Goal: Task Accomplishment & Management: Manage account settings

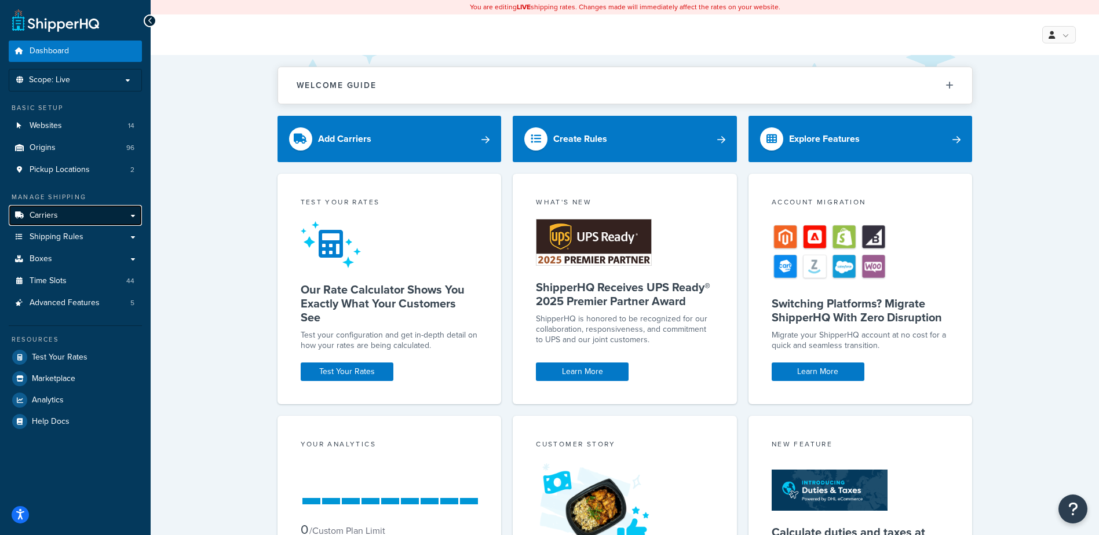
click at [67, 221] on link "Carriers" at bounding box center [75, 215] width 133 height 21
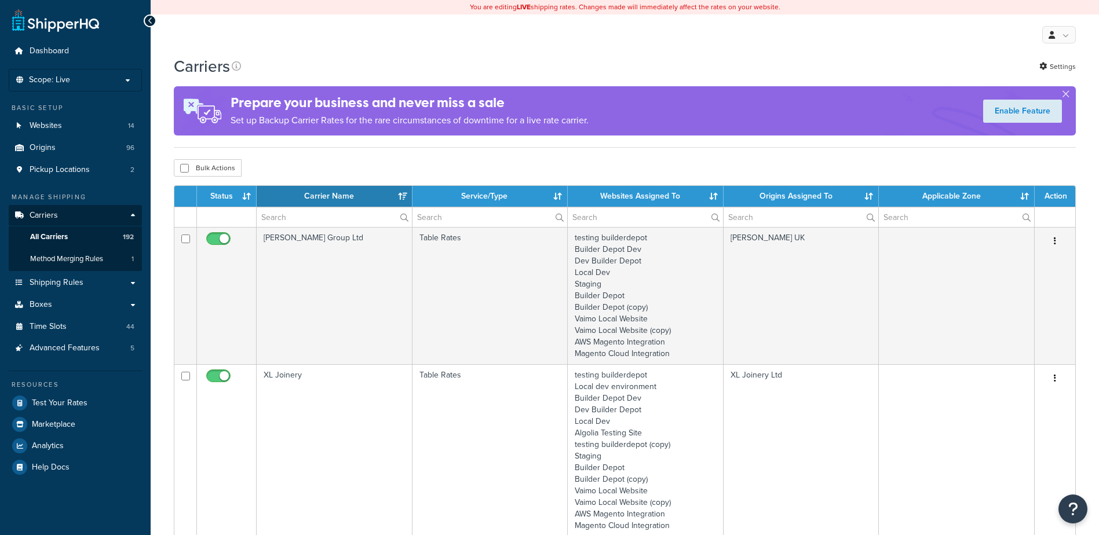
select select "15"
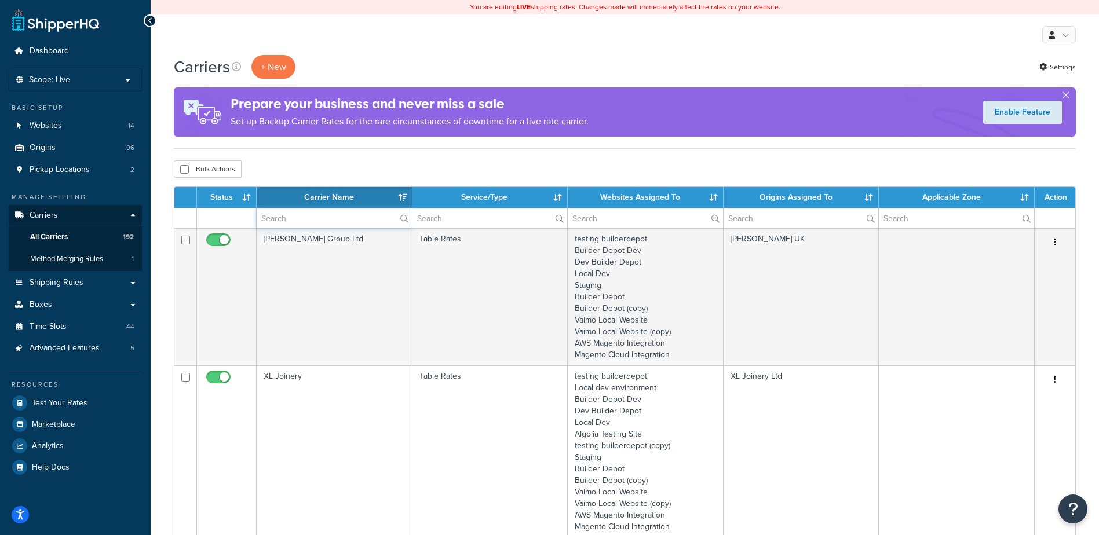
click at [279, 217] on input "text" at bounding box center [334, 219] width 155 height 20
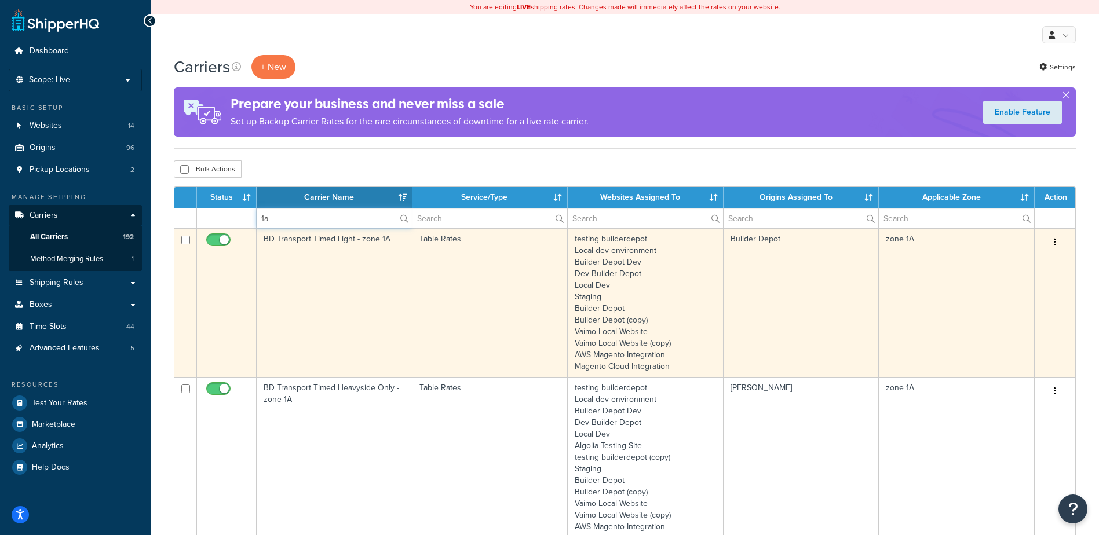
type input "1a"
click at [450, 272] on td "Table Rates" at bounding box center [491, 302] width 156 height 149
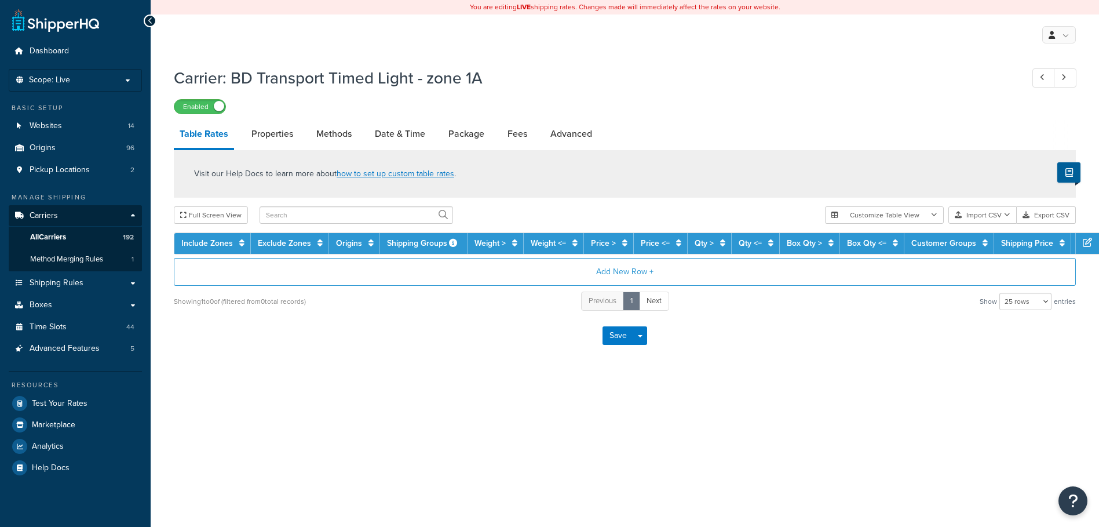
select select "25"
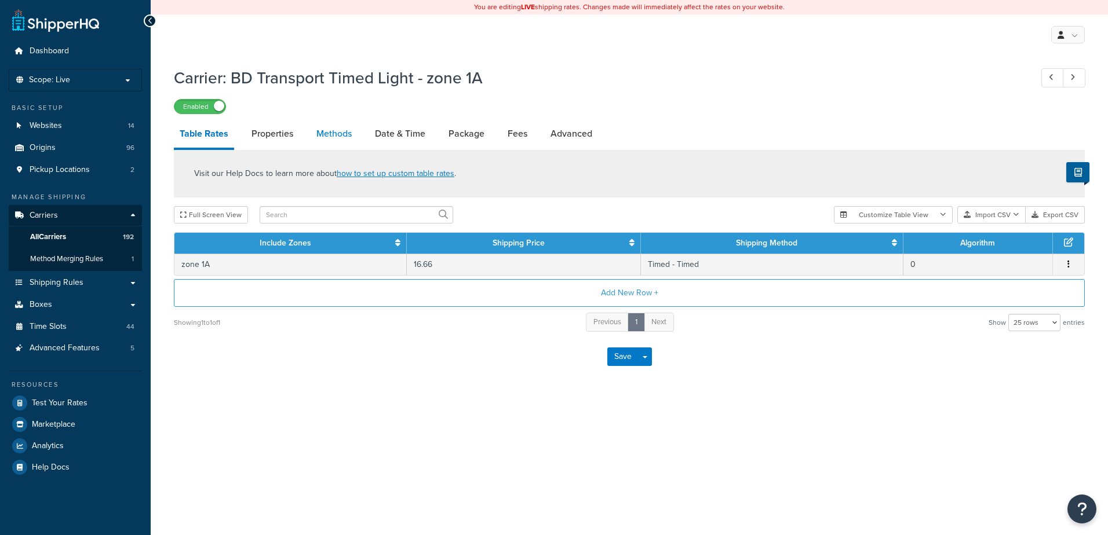
click at [328, 126] on link "Methods" at bounding box center [334, 134] width 47 height 28
select select "25"
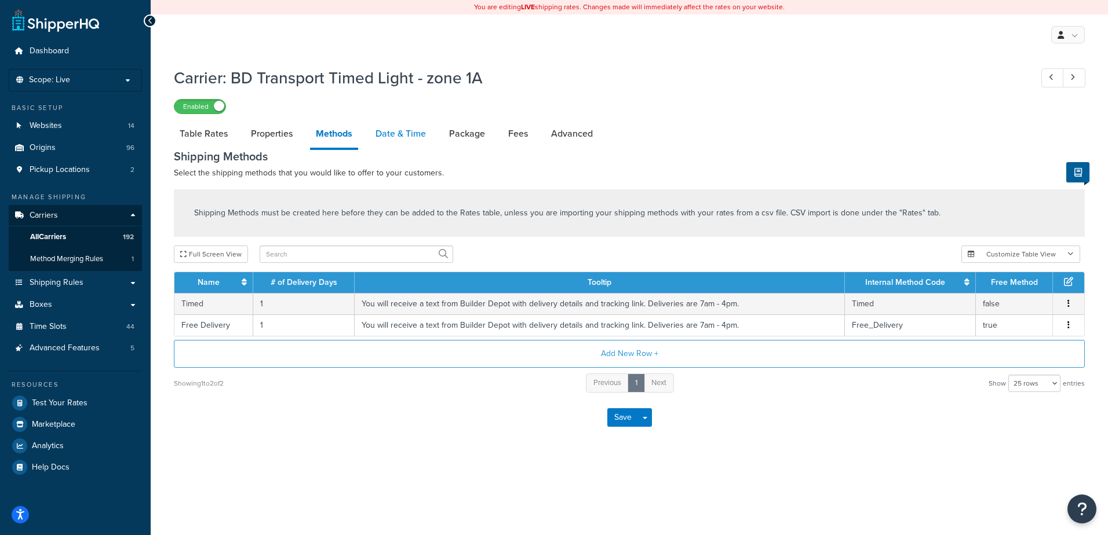
click at [372, 134] on link "Date & Time" at bounding box center [401, 134] width 62 height 28
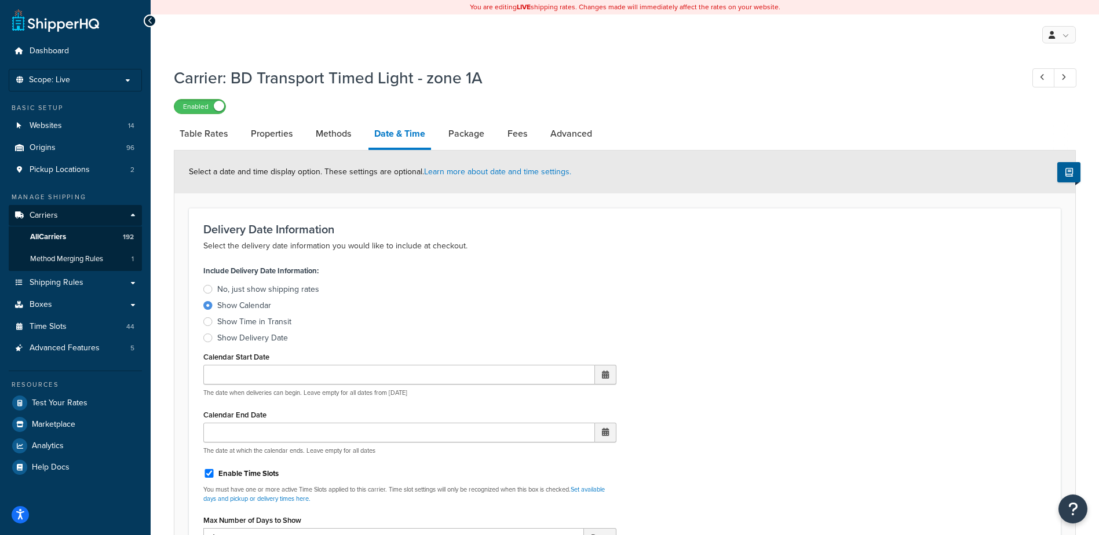
scroll to position [232, 0]
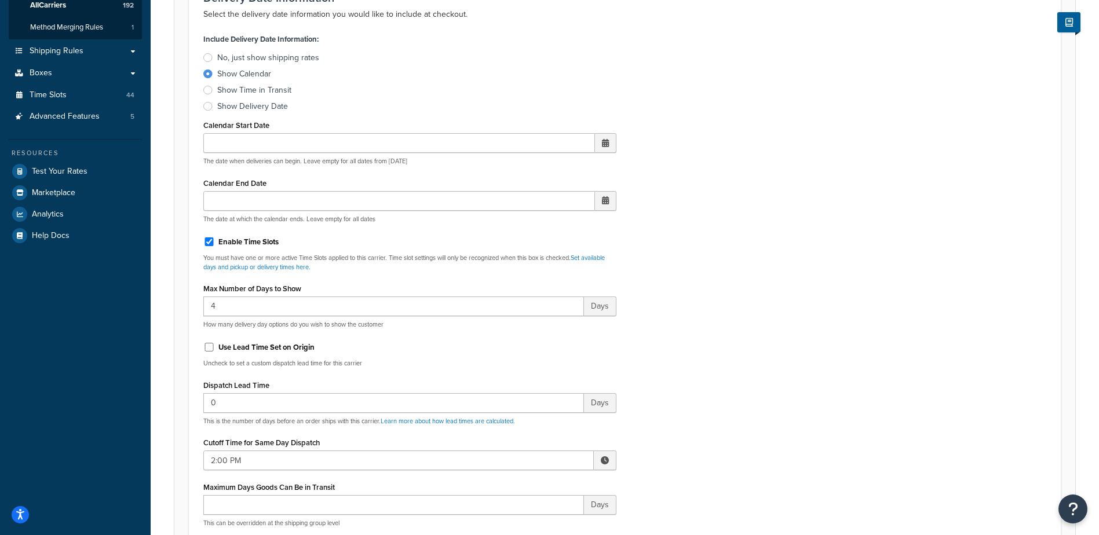
click at [600, 458] on span at bounding box center [605, 461] width 23 height 20
click at [517, 519] on span "▼" at bounding box center [519, 520] width 23 height 23
type input "1:00 PM"
click at [679, 427] on div "Include Delivery Date Information: No, just show shipping rates Show Calendar S…" at bounding box center [625, 303] width 861 height 545
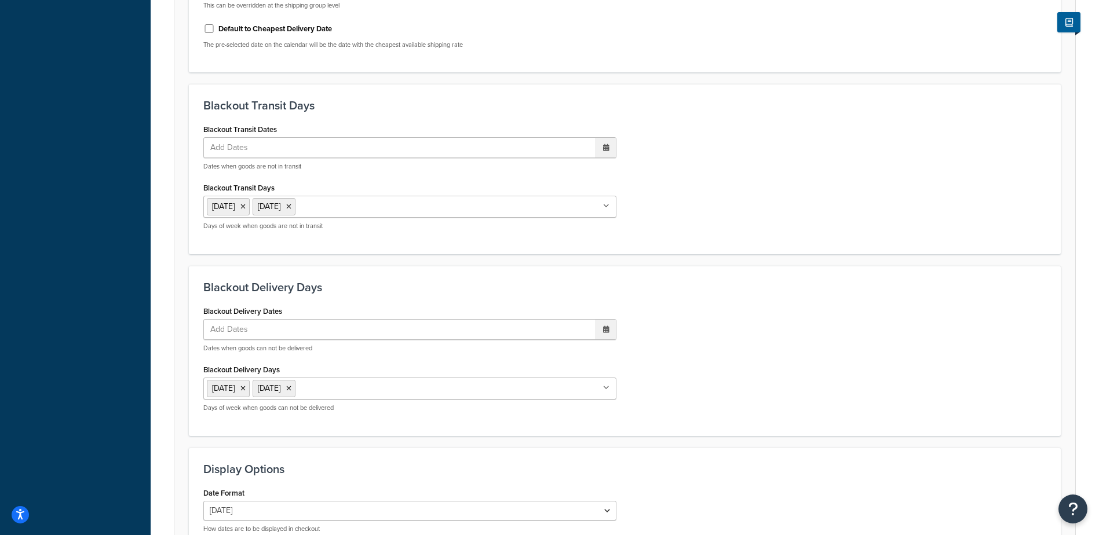
scroll to position [877, 0]
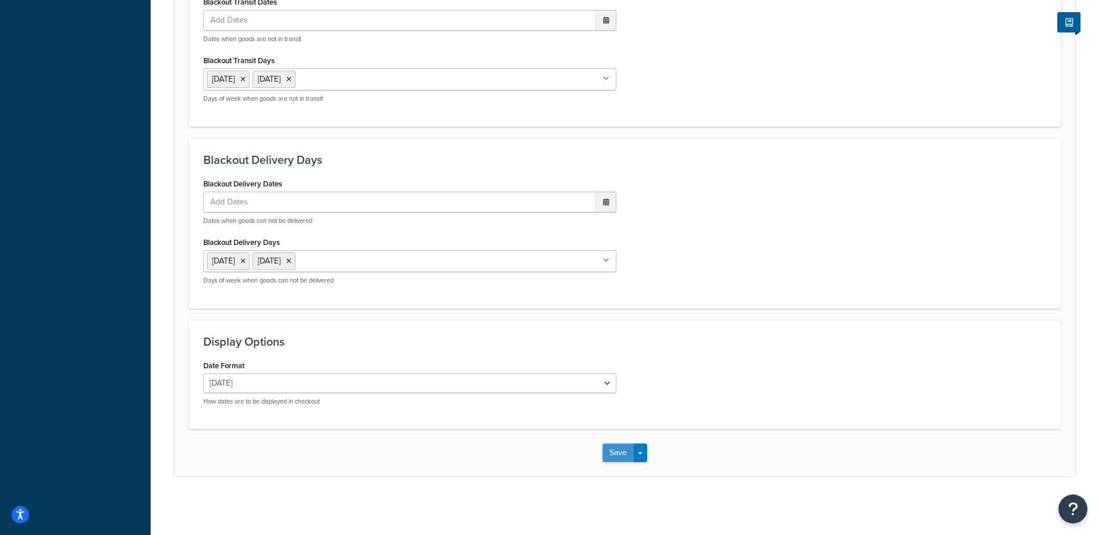
click at [606, 447] on button "Save" at bounding box center [618, 453] width 31 height 19
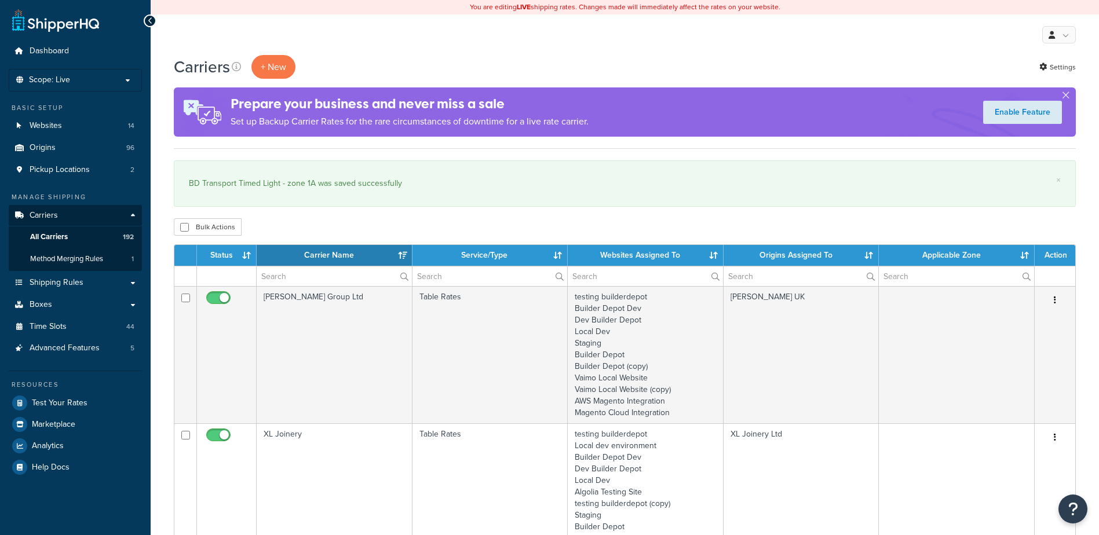
select select "15"
click at [318, 280] on input "text" at bounding box center [334, 277] width 155 height 20
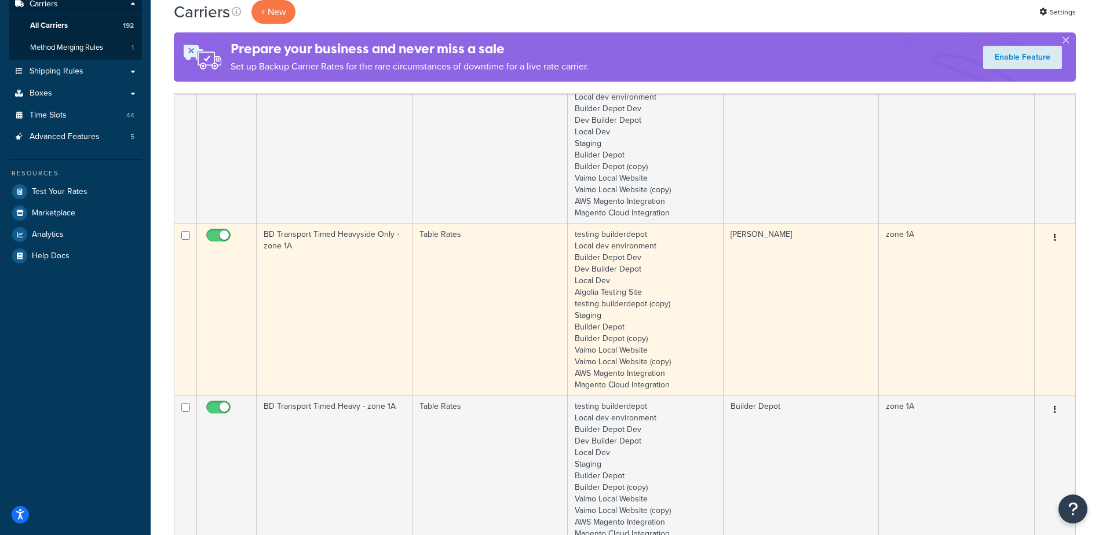
scroll to position [232, 0]
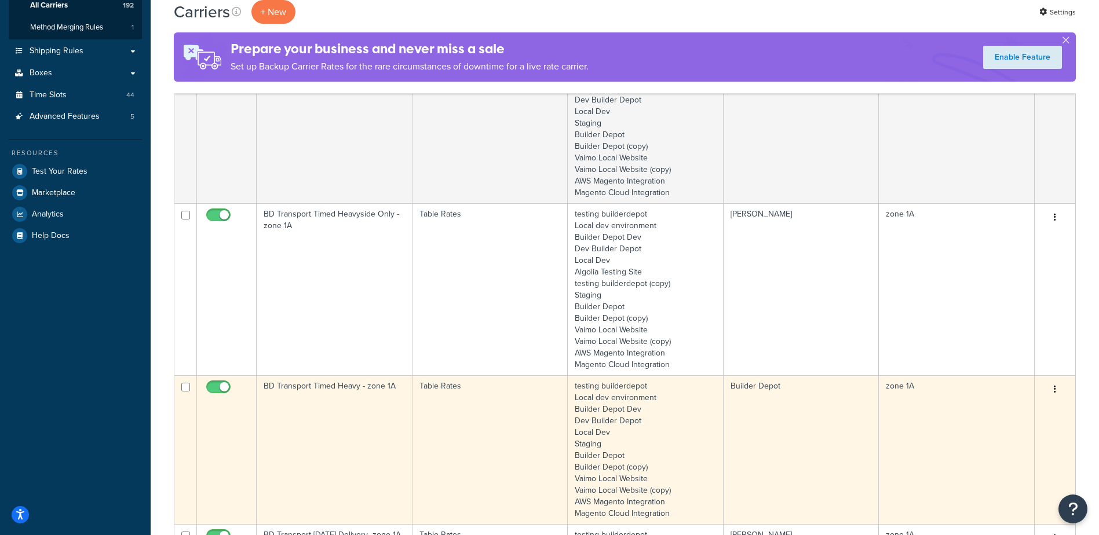
type input "1a"
click at [374, 414] on td "BD Transport Timed Heavy - zone 1A" at bounding box center [335, 449] width 156 height 149
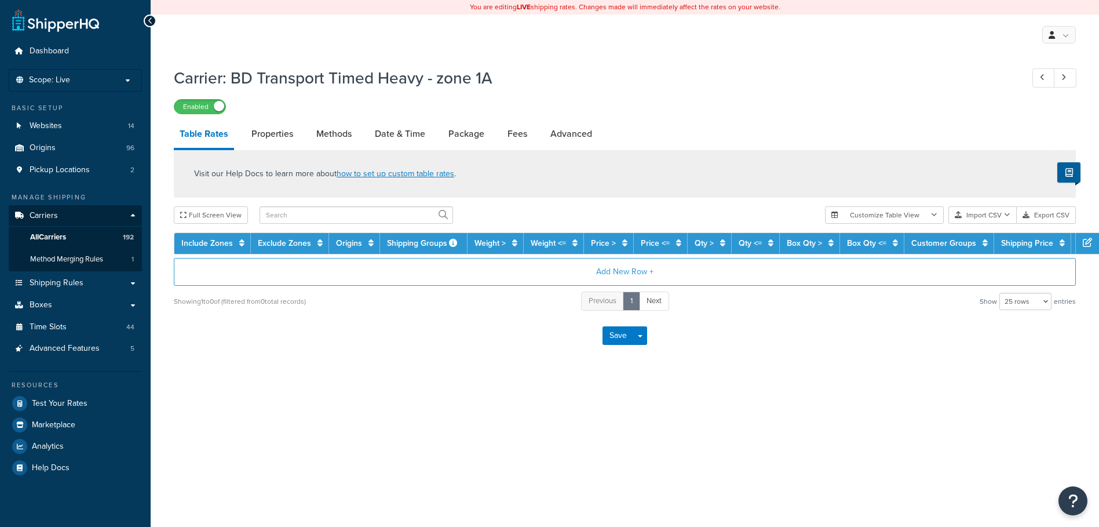
select select "25"
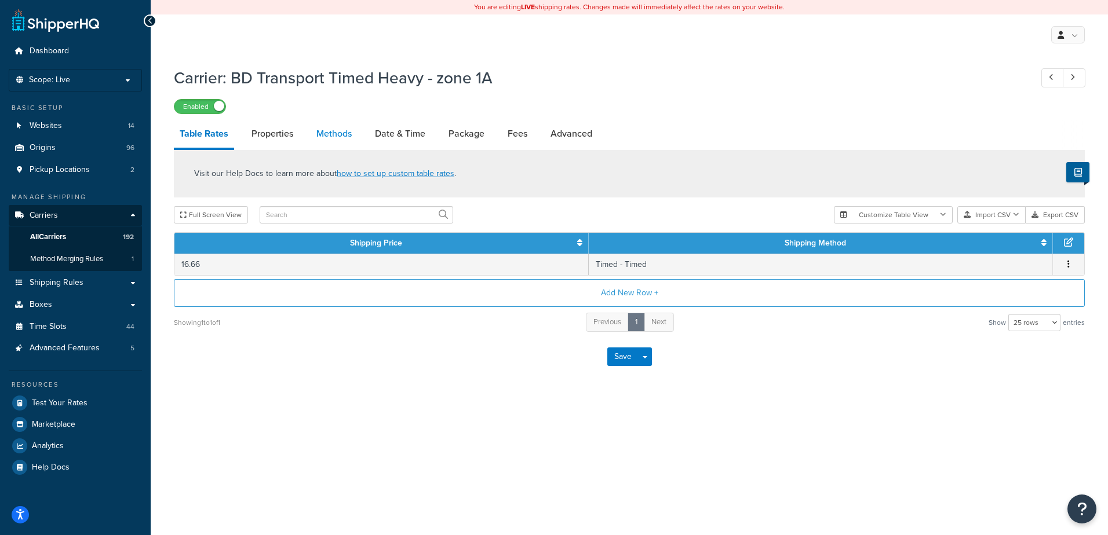
click at [337, 127] on link "Methods" at bounding box center [334, 134] width 47 height 28
select select "25"
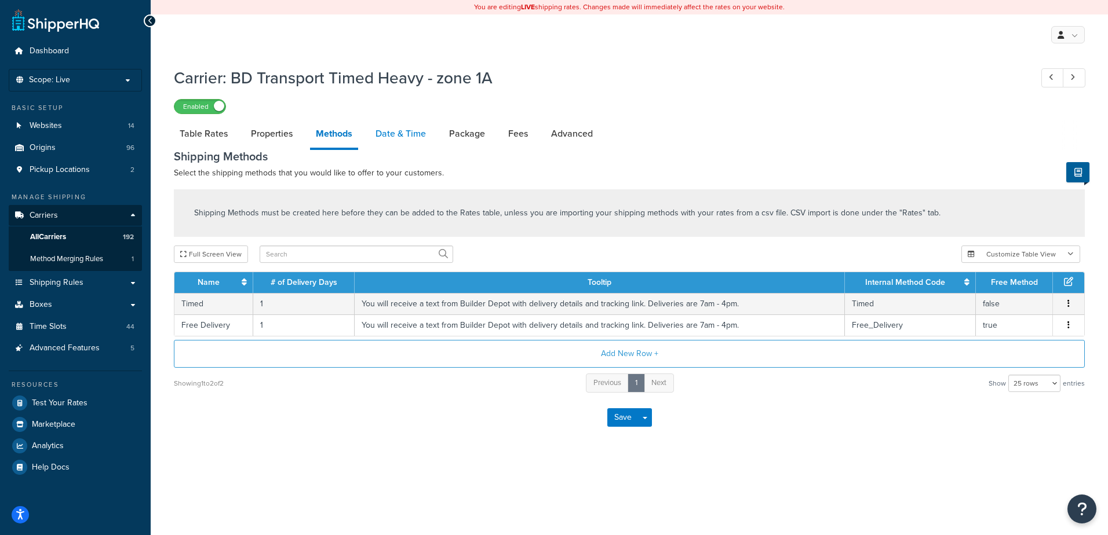
click at [381, 130] on link "Date & Time" at bounding box center [401, 134] width 62 height 28
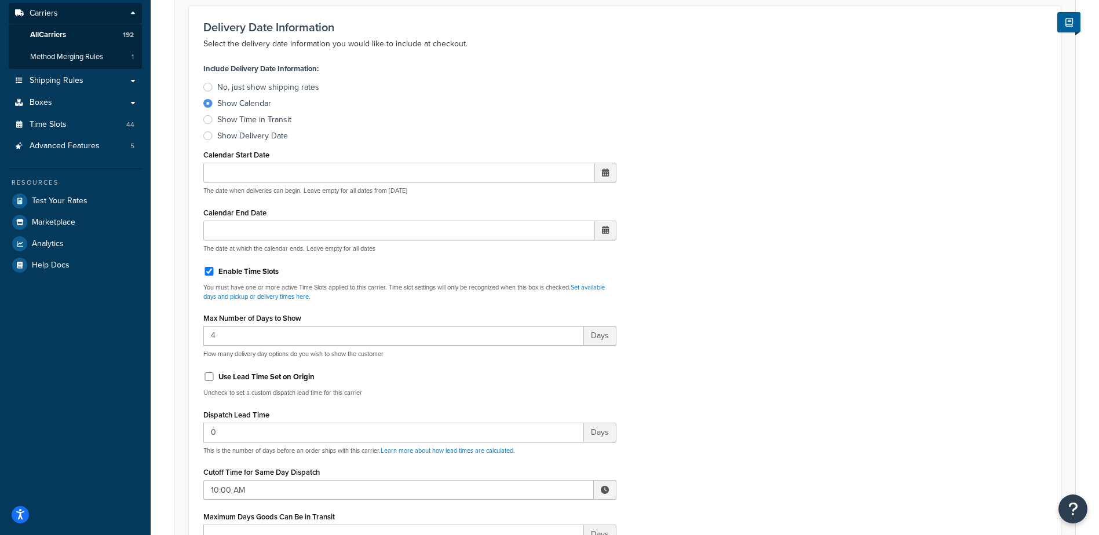
scroll to position [232, 0]
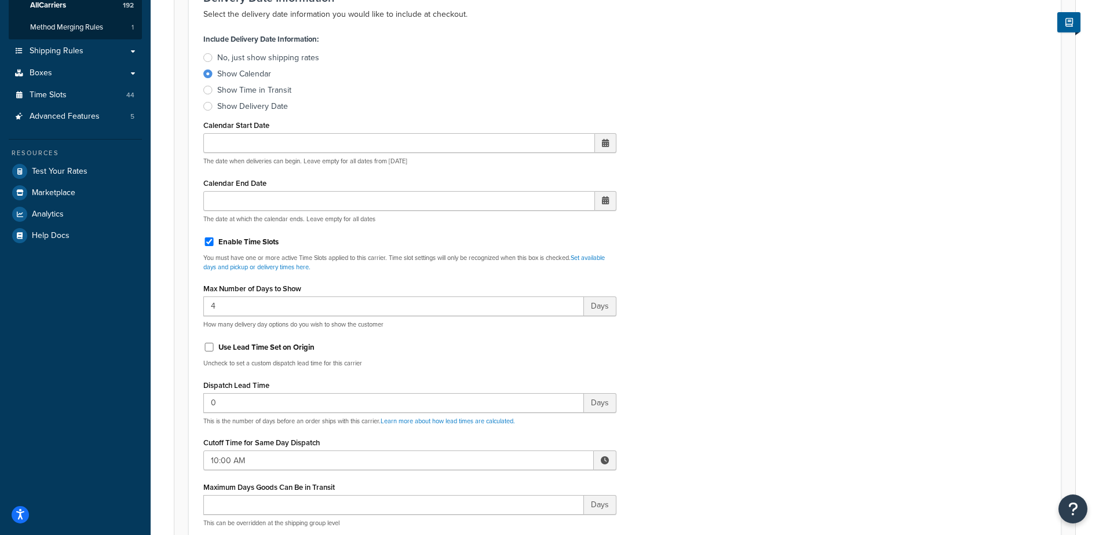
click at [601, 463] on span at bounding box center [605, 461] width 8 height 8
click at [523, 493] on span "▲" at bounding box center [519, 486] width 23 height 23
type input "1:00 PM"
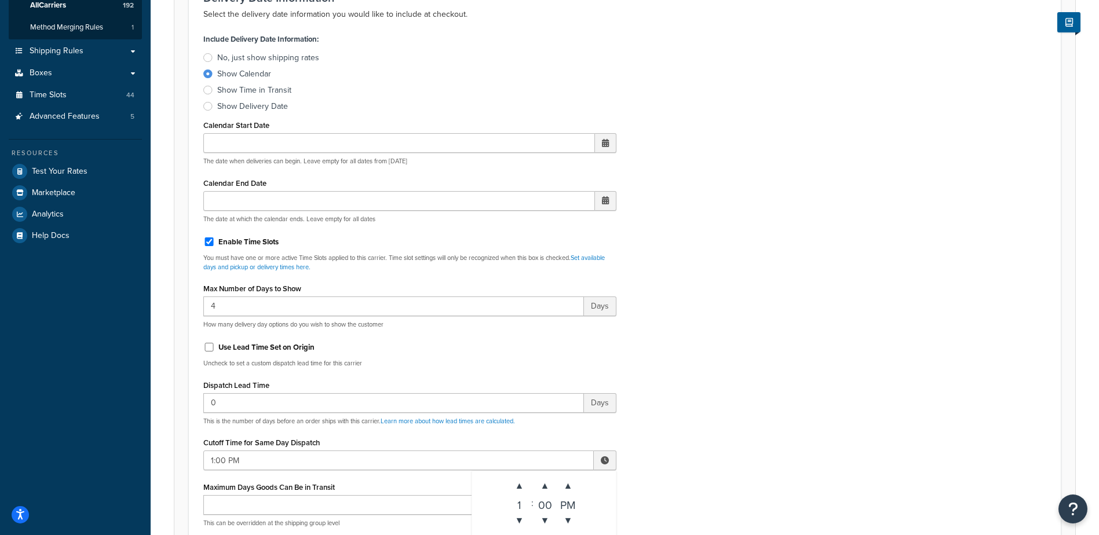
click at [675, 442] on div "Include Delivery Date Information: No, just show shipping rates Show Calendar S…" at bounding box center [625, 303] width 861 height 545
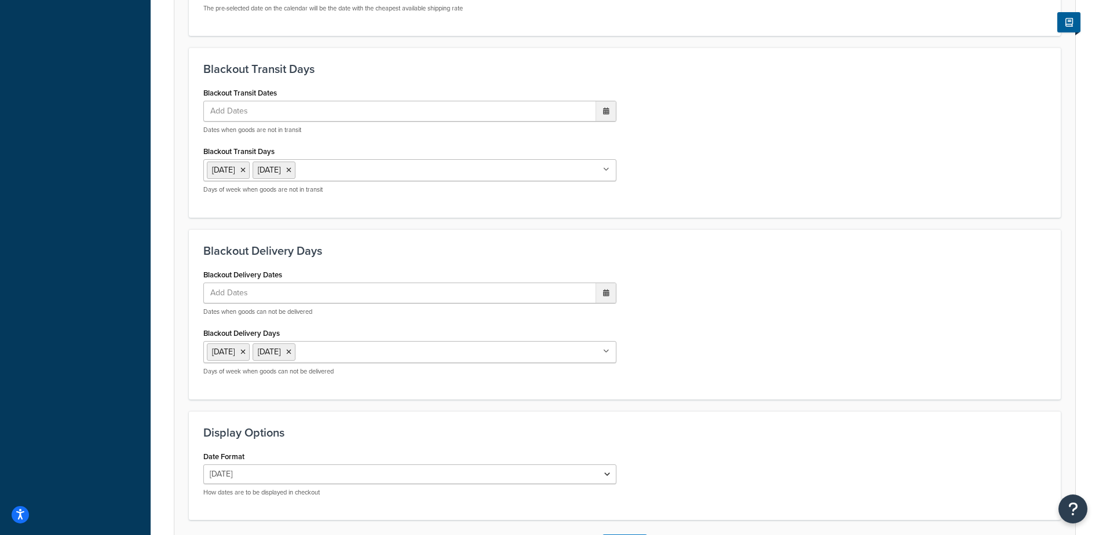
scroll to position [877, 0]
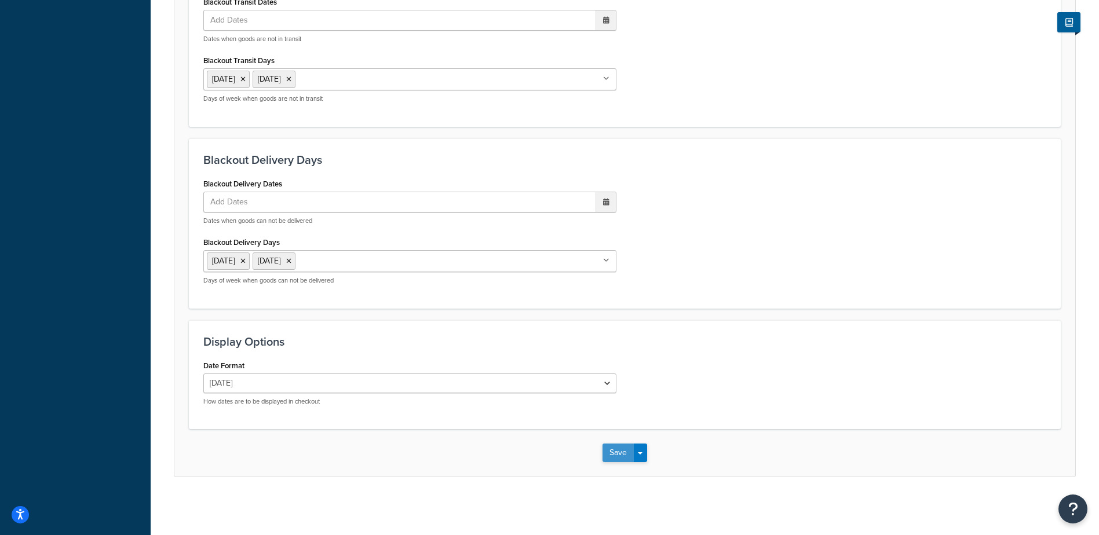
click at [610, 446] on button "Save" at bounding box center [618, 453] width 31 height 19
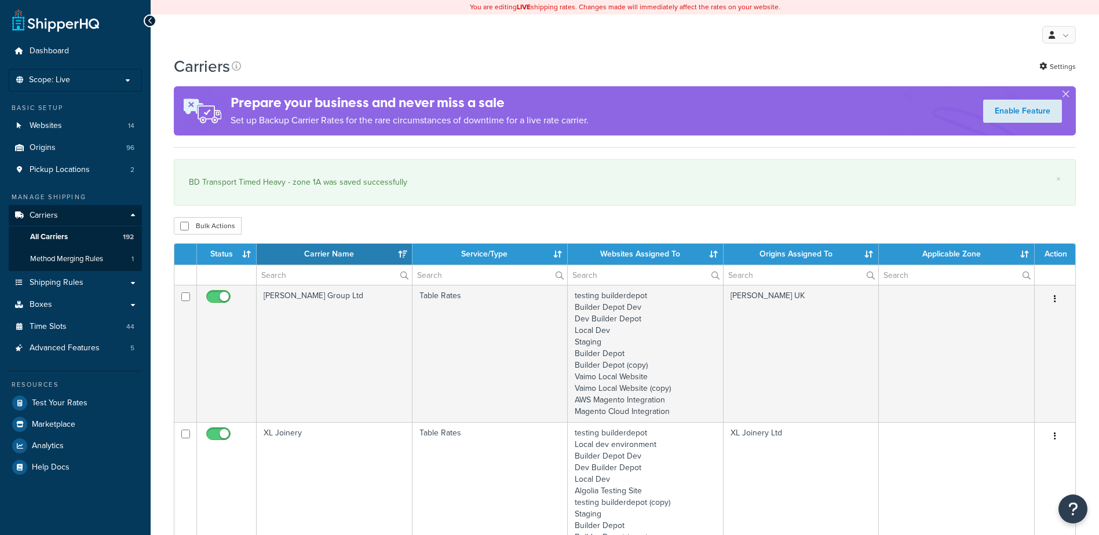
select select "15"
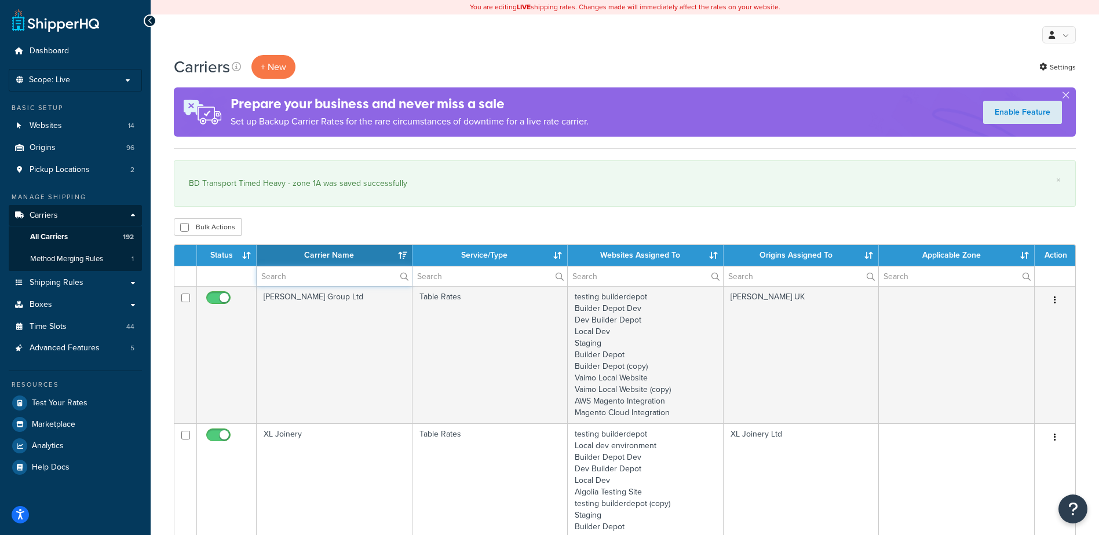
click at [297, 283] on input "text" at bounding box center [334, 277] width 155 height 20
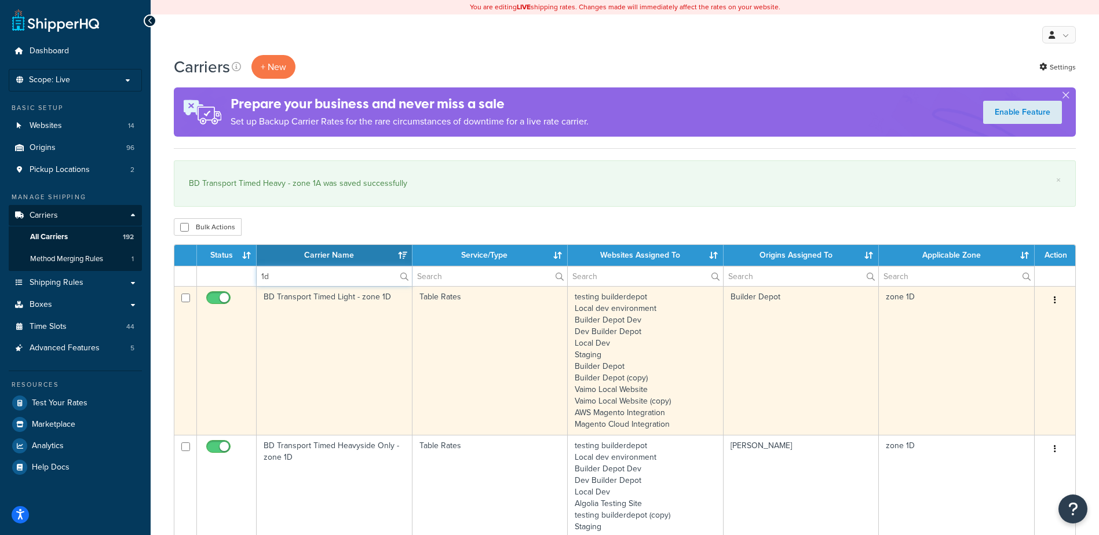
type input "1d"
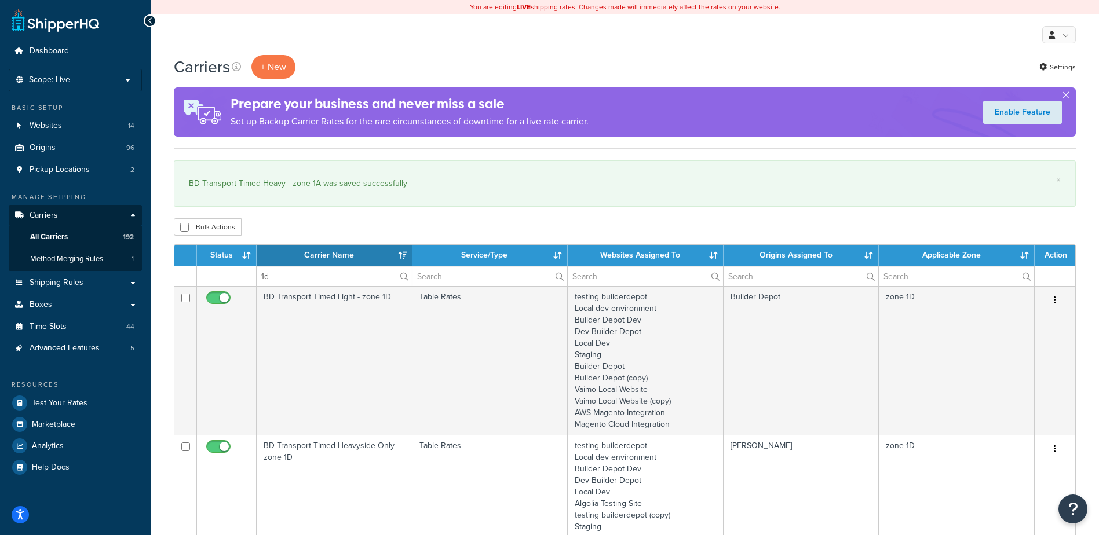
click at [355, 347] on td "BD Transport Timed Light - zone 1D" at bounding box center [335, 360] width 156 height 149
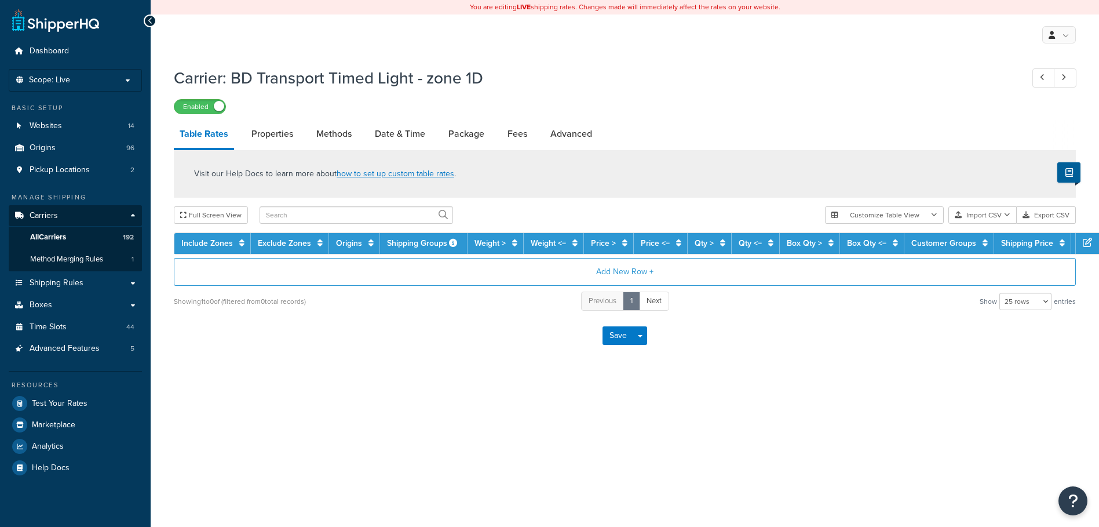
select select "25"
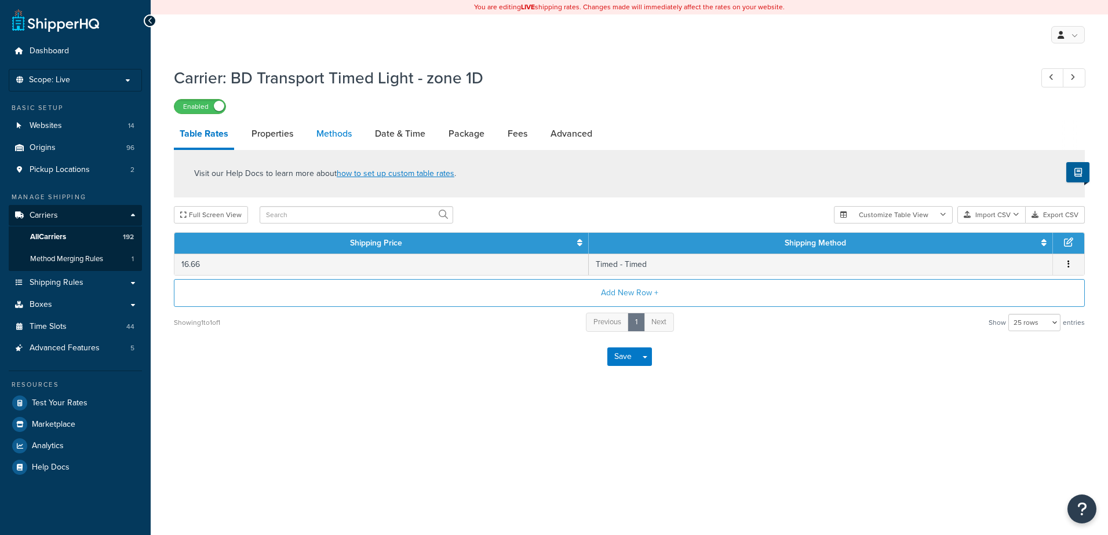
click at [347, 126] on link "Methods" at bounding box center [334, 134] width 47 height 28
select select "25"
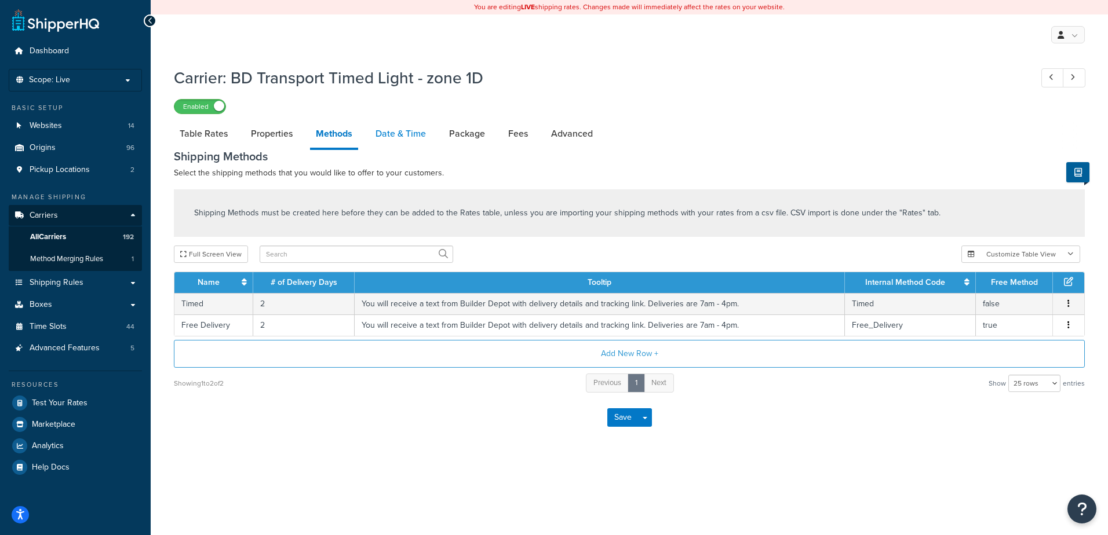
click at [403, 127] on link "Date & Time" at bounding box center [401, 134] width 62 height 28
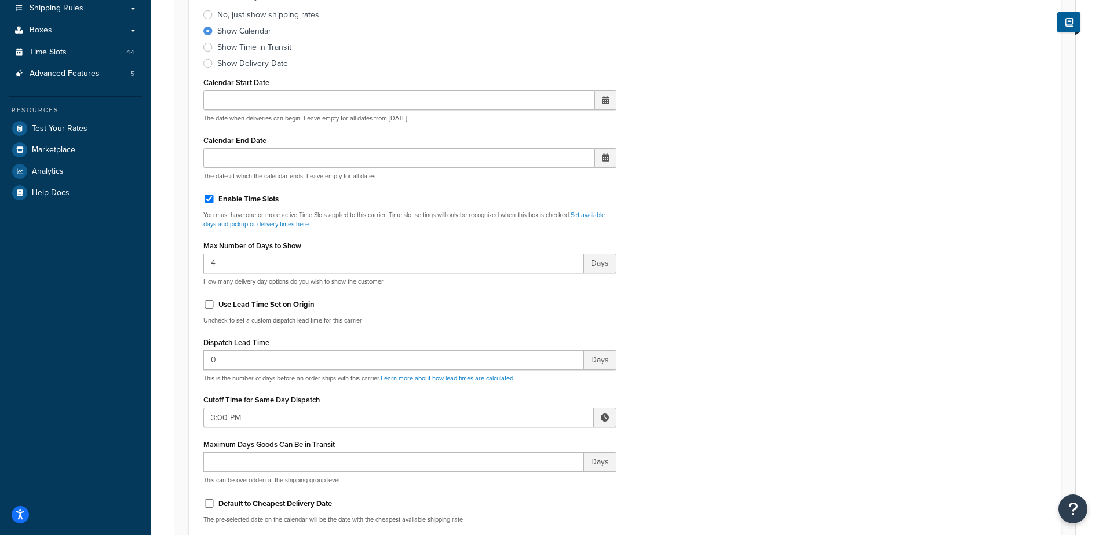
scroll to position [290, 0]
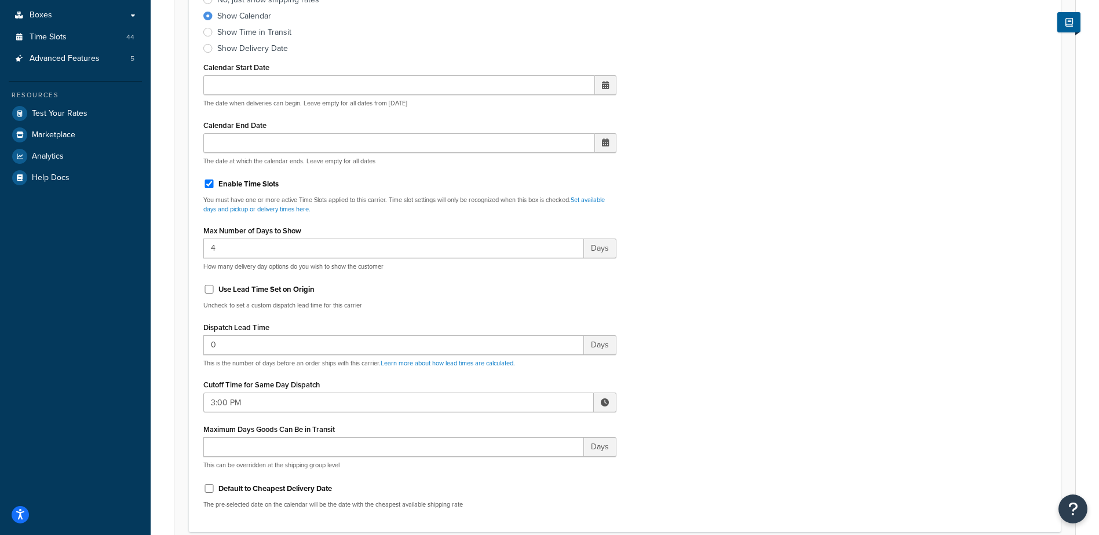
drag, startPoint x: 606, startPoint y: 402, endPoint x: 597, endPoint y: 401, distance: 9.3
click at [606, 402] on span at bounding box center [605, 403] width 8 height 8
click at [523, 461] on span "▼" at bounding box center [519, 462] width 23 height 23
type input "2:00 PM"
drag, startPoint x: 776, startPoint y: 384, endPoint x: 766, endPoint y: 380, distance: 11.2
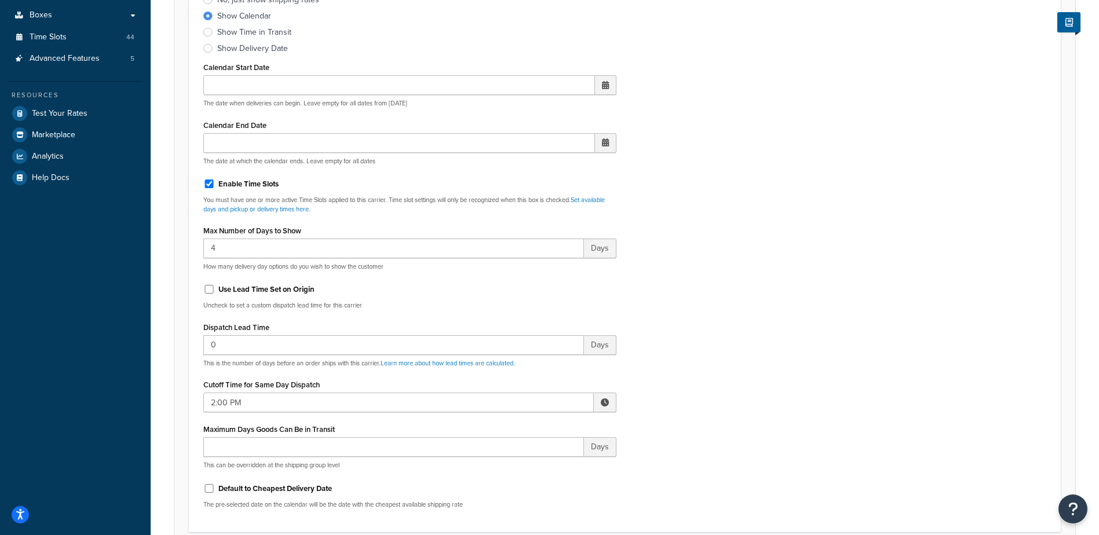
click at [772, 382] on div "Include Delivery Date Information: No, just show shipping rates Show Calendar S…" at bounding box center [625, 245] width 861 height 545
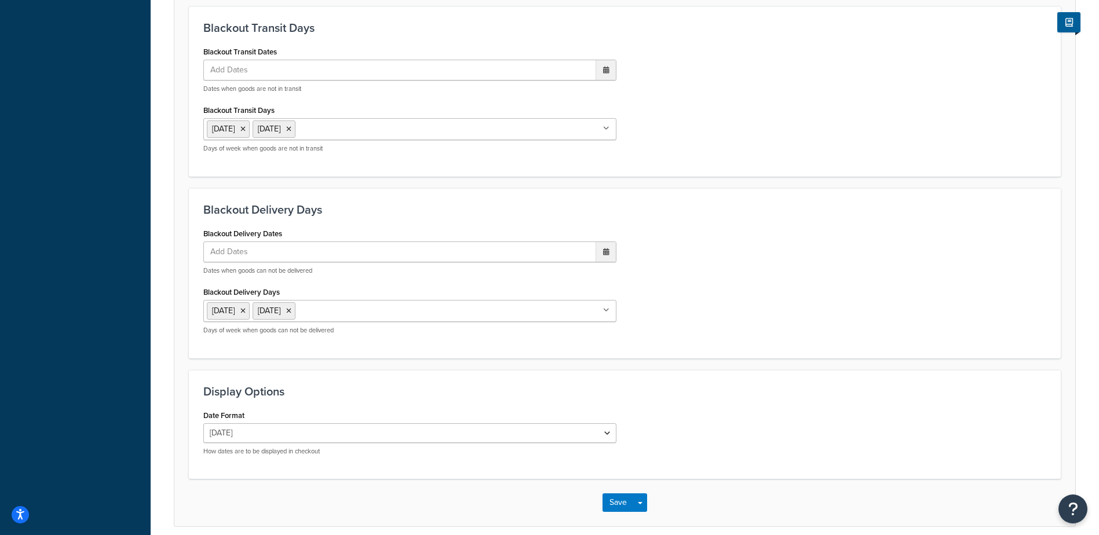
scroll to position [877, 0]
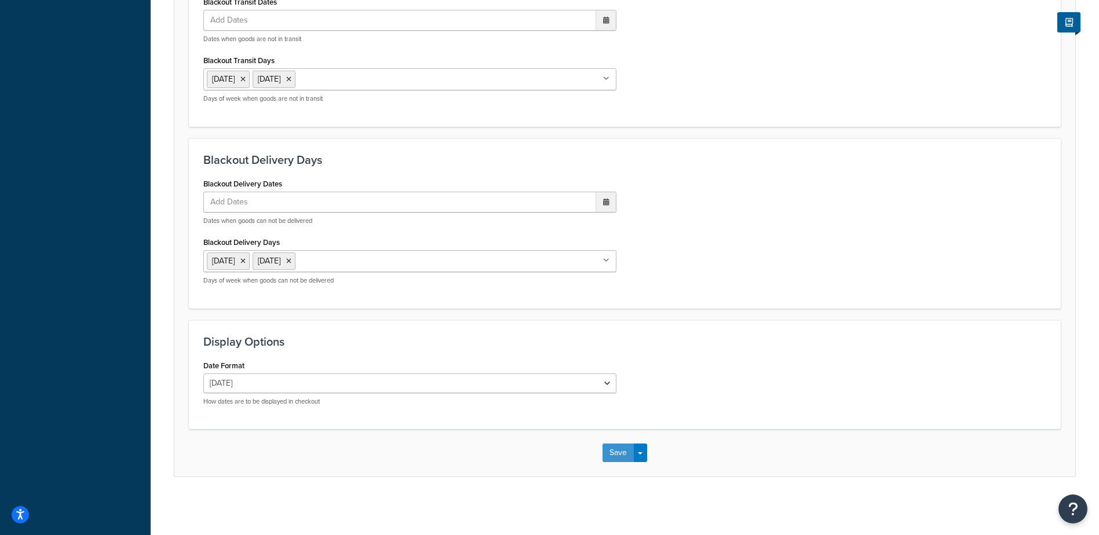
click at [614, 454] on button "Save" at bounding box center [618, 453] width 31 height 19
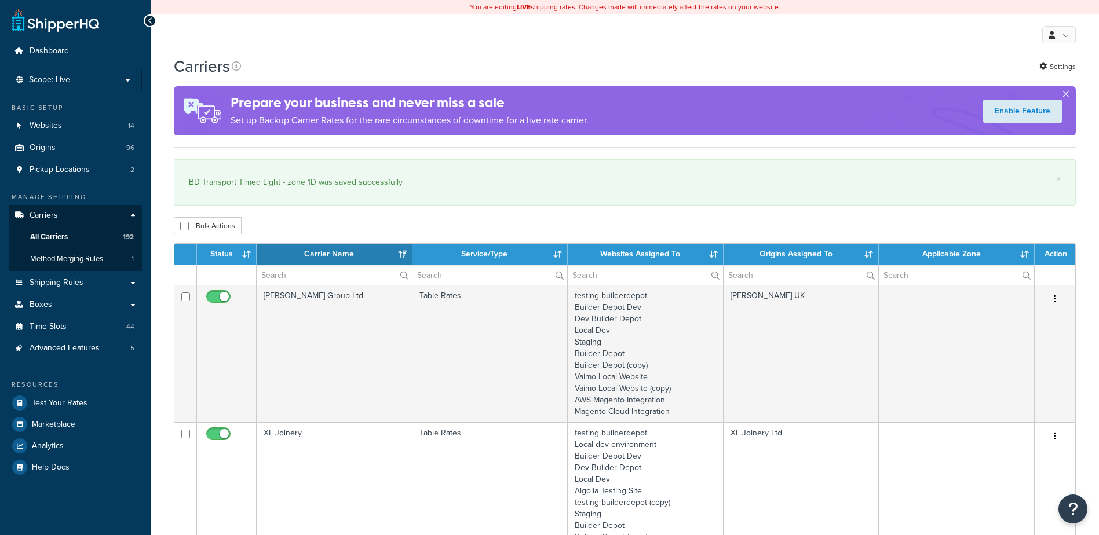
select select "15"
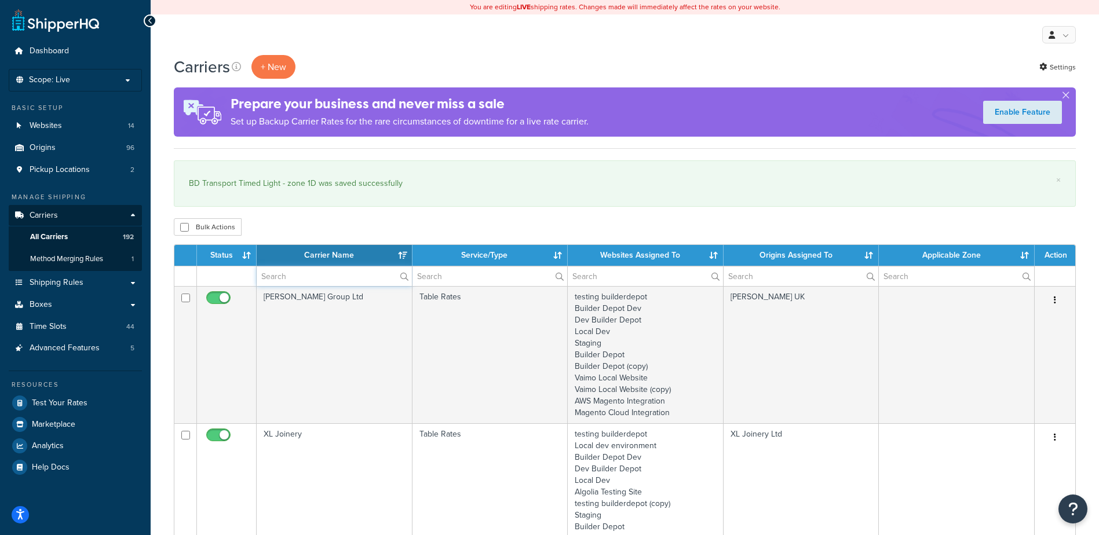
click at [295, 281] on input "text" at bounding box center [334, 277] width 155 height 20
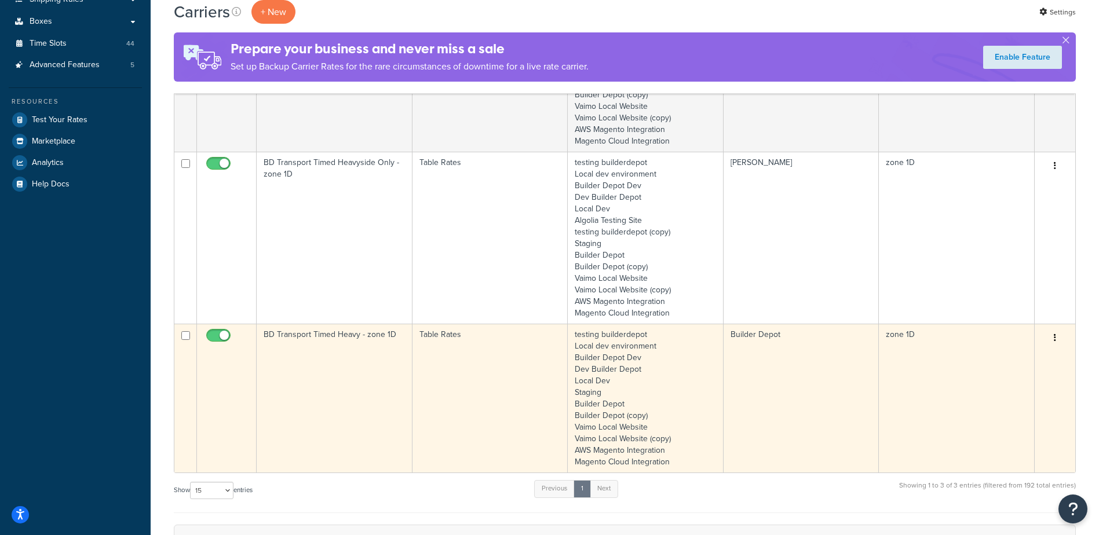
scroll to position [290, 0]
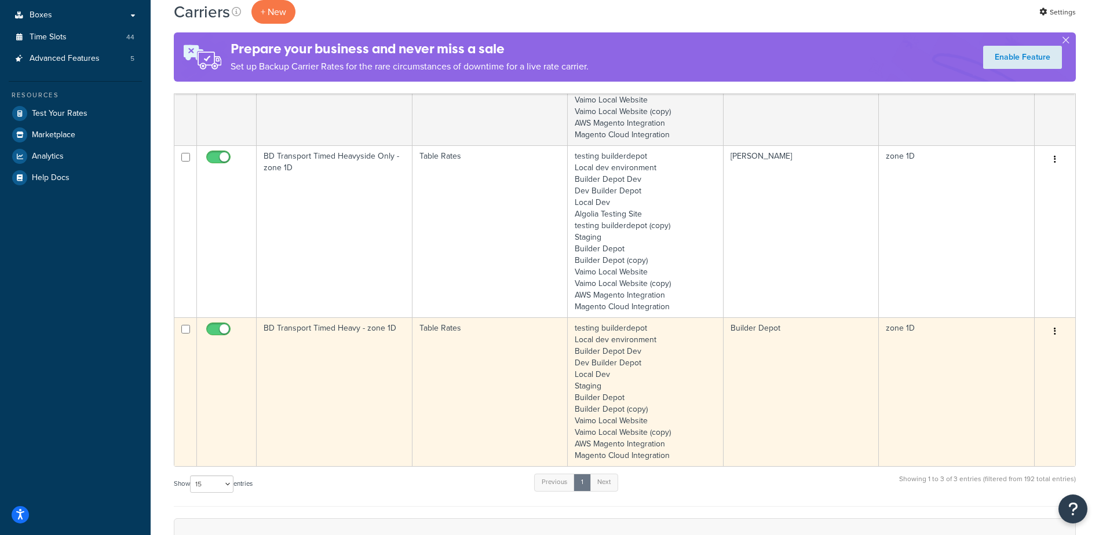
type input "1d"
click at [342, 368] on td "BD Transport Timed Heavy - zone 1D" at bounding box center [335, 392] width 156 height 149
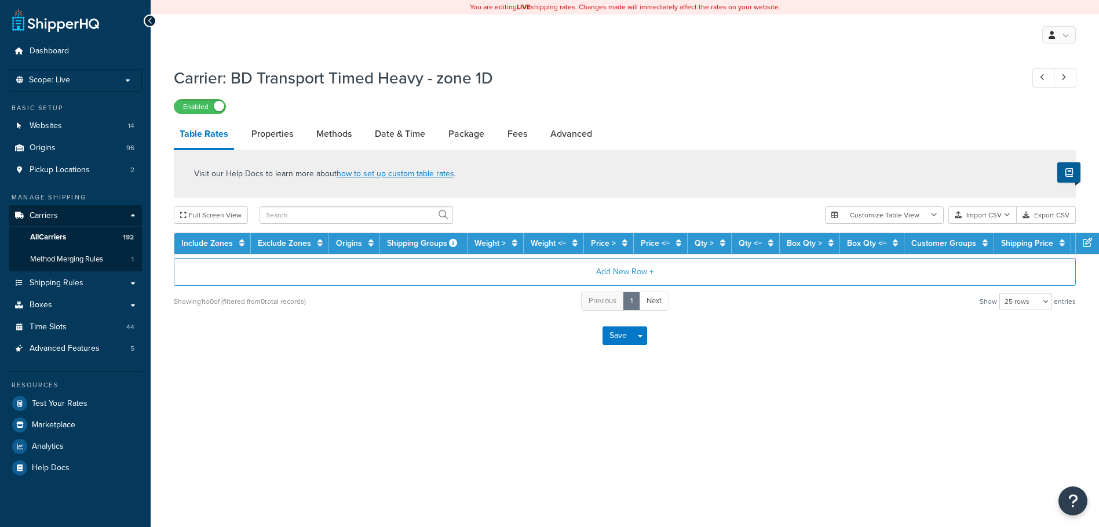
select select "25"
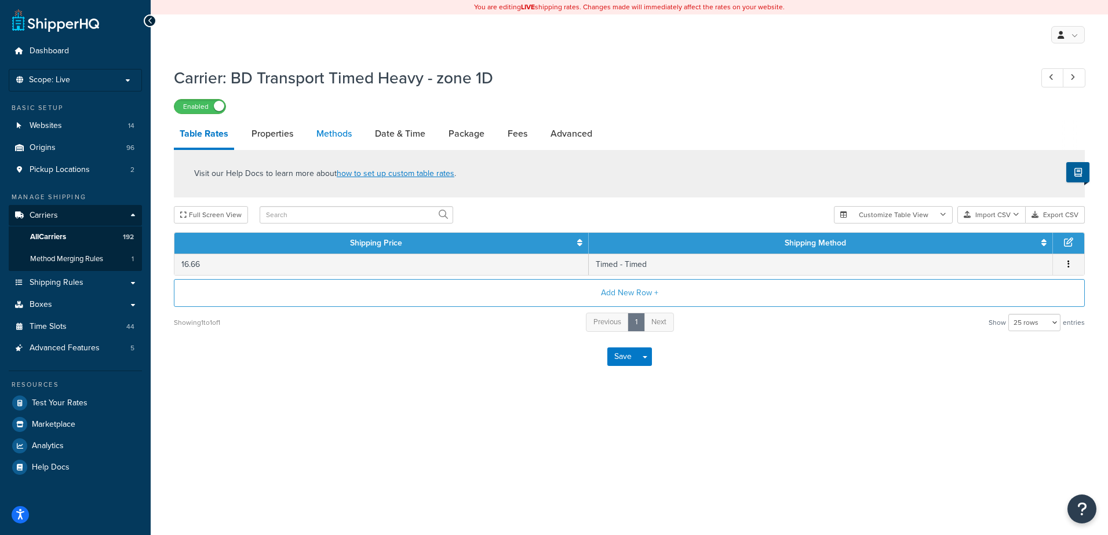
click at [322, 127] on link "Methods" at bounding box center [334, 134] width 47 height 28
select select "25"
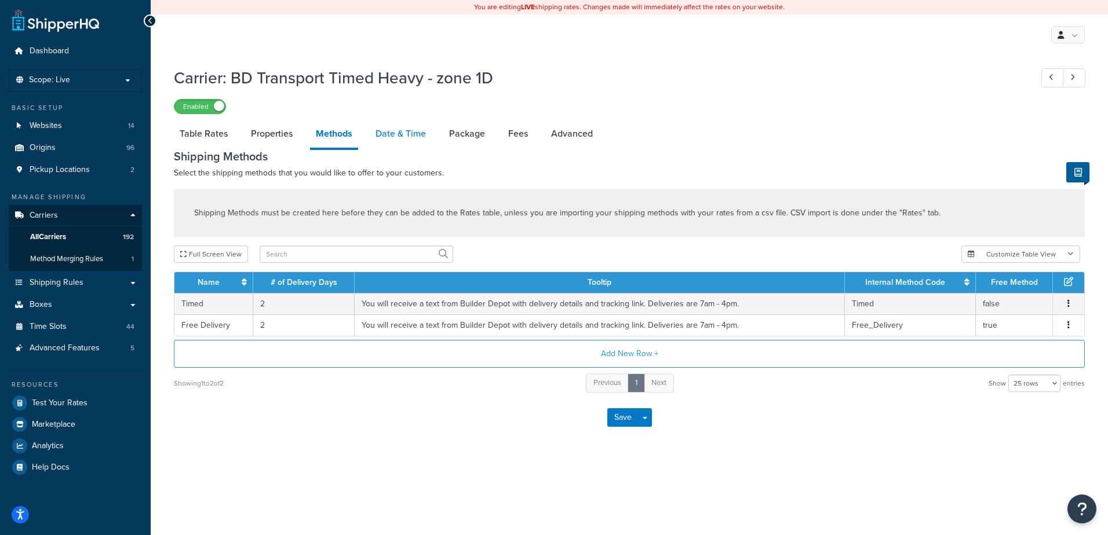
click at [408, 129] on link "Date & Time" at bounding box center [401, 134] width 62 height 28
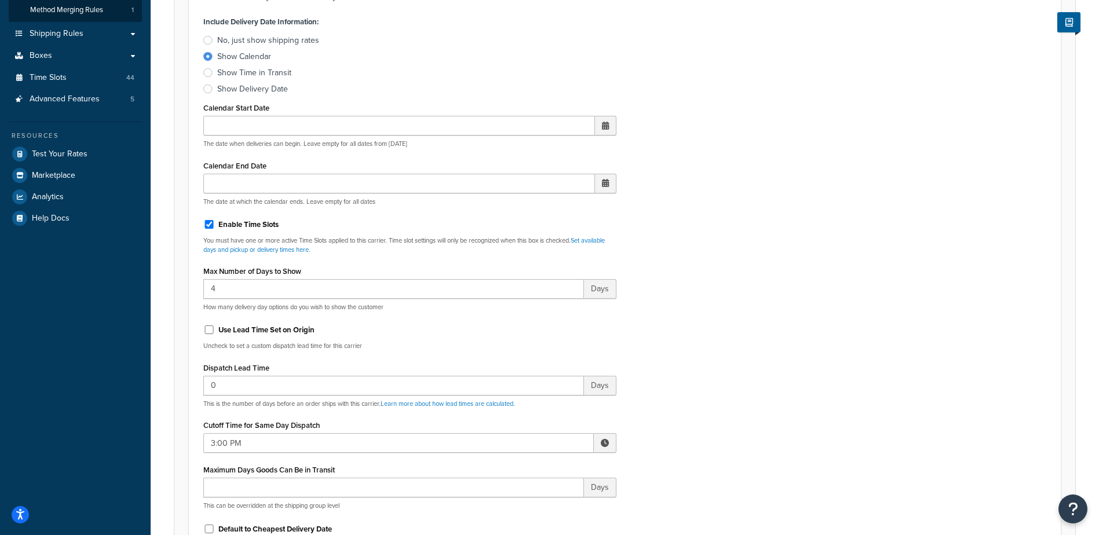
scroll to position [290, 0]
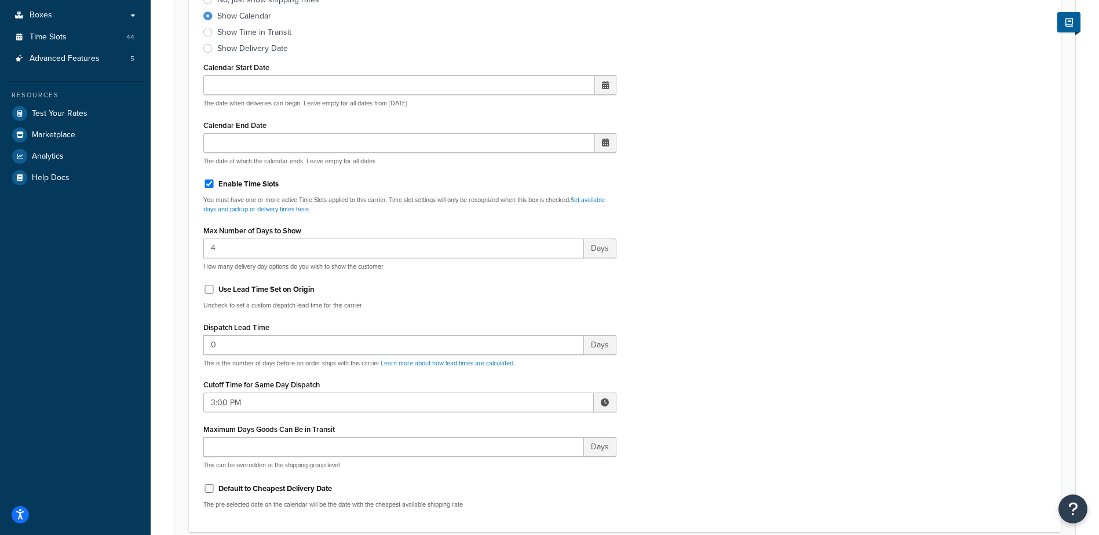
click at [604, 404] on span at bounding box center [605, 403] width 8 height 8
click at [522, 465] on span "▼" at bounding box center [519, 462] width 23 height 23
type input "2:00 PM"
click at [680, 404] on div "Include Delivery Date Information: No, just show shipping rates Show Calendar S…" at bounding box center [625, 245] width 861 height 545
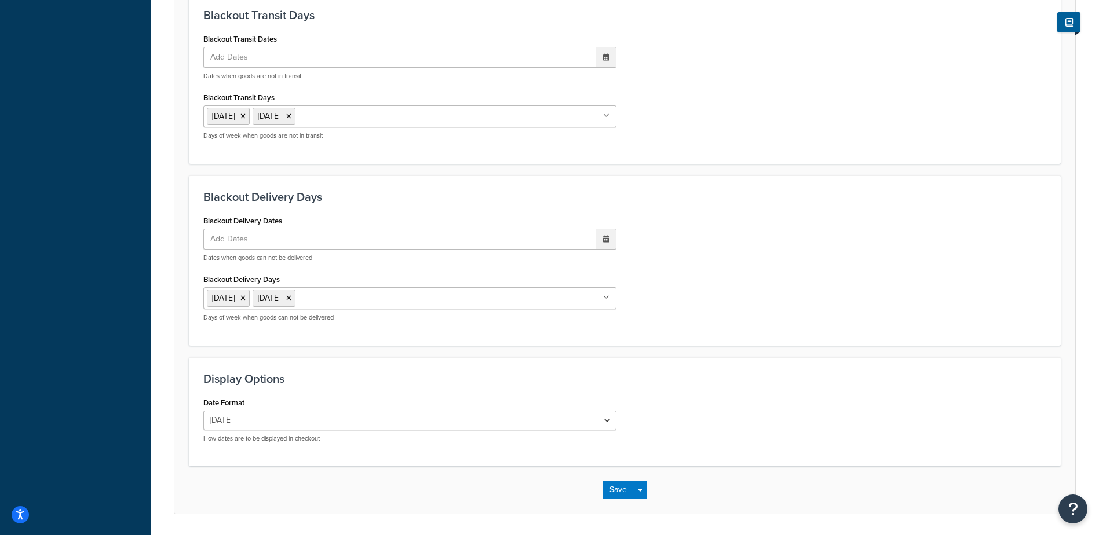
scroll to position [877, 0]
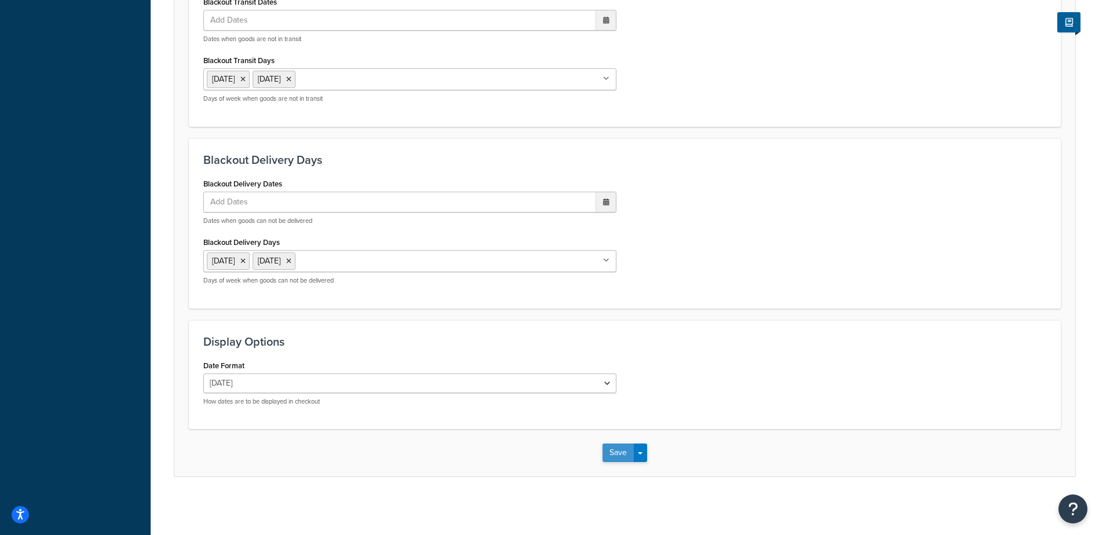
click at [618, 452] on button "Save" at bounding box center [618, 453] width 31 height 19
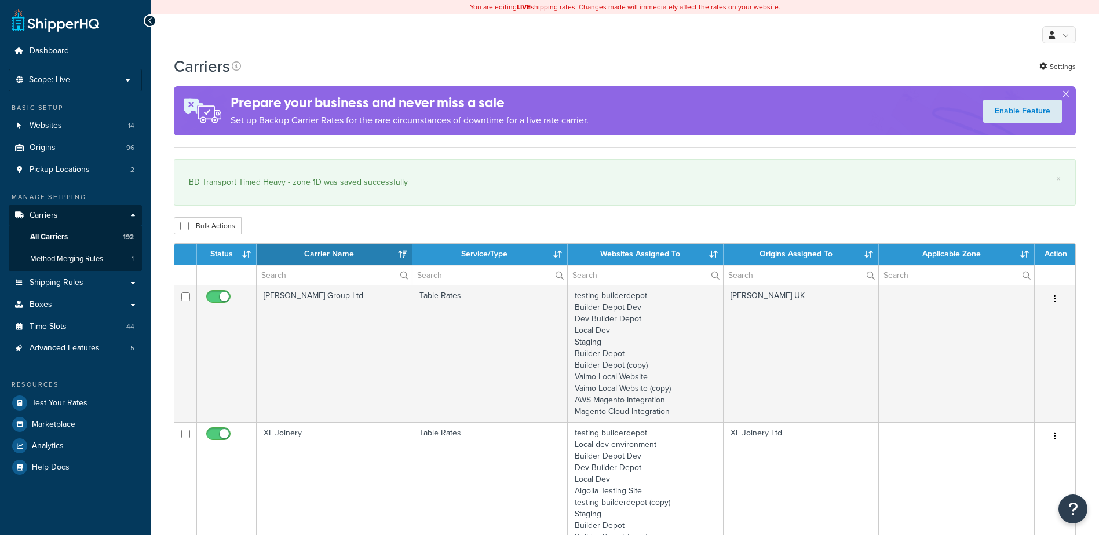
select select "15"
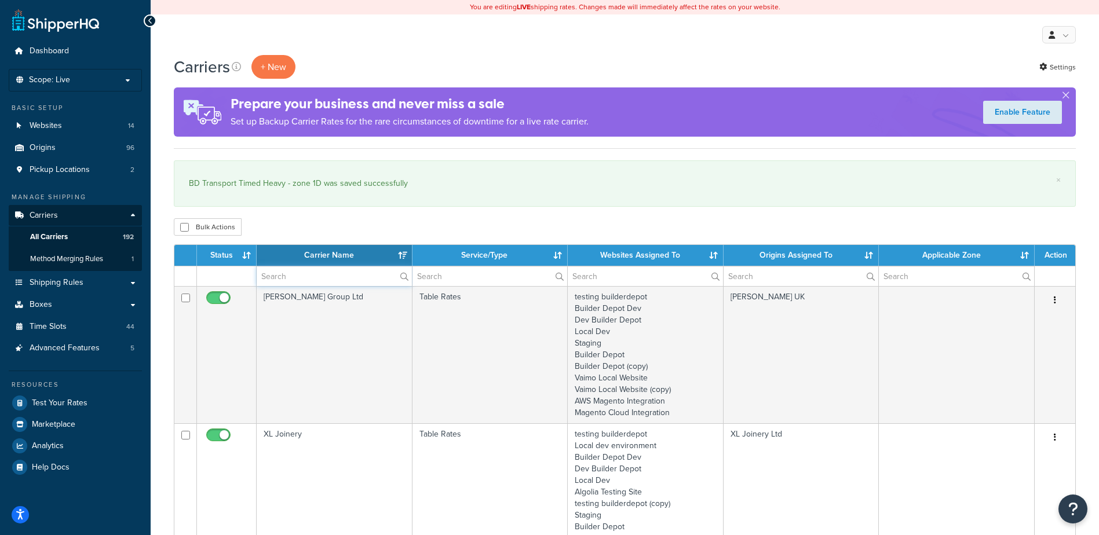
click at [266, 273] on input "text" at bounding box center [334, 277] width 155 height 20
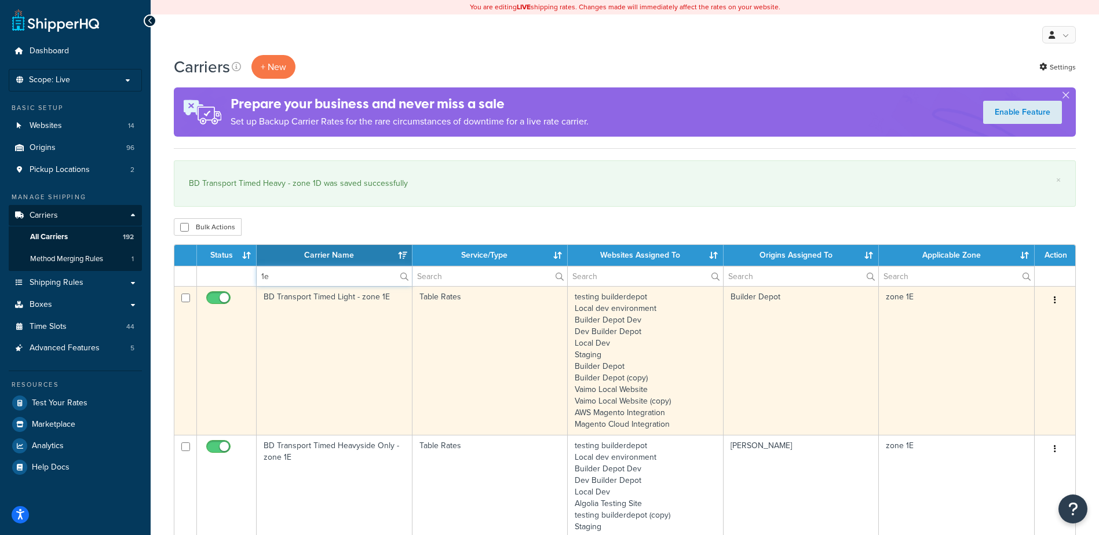
type input "1e"
click at [360, 341] on td "BD Transport Timed Light - zone 1E" at bounding box center [335, 360] width 156 height 149
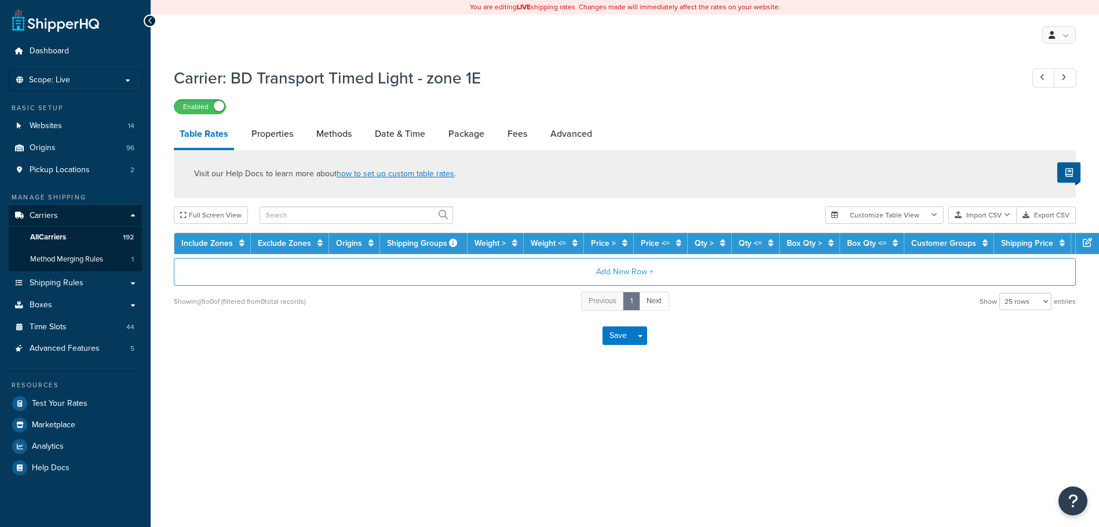
select select "25"
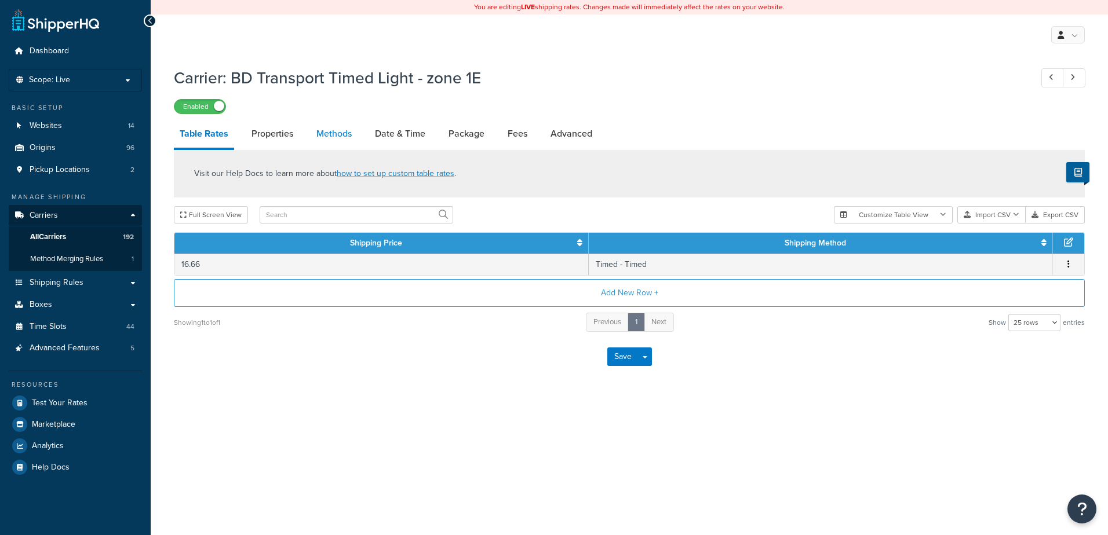
click at [329, 128] on link "Methods" at bounding box center [334, 134] width 47 height 28
select select "25"
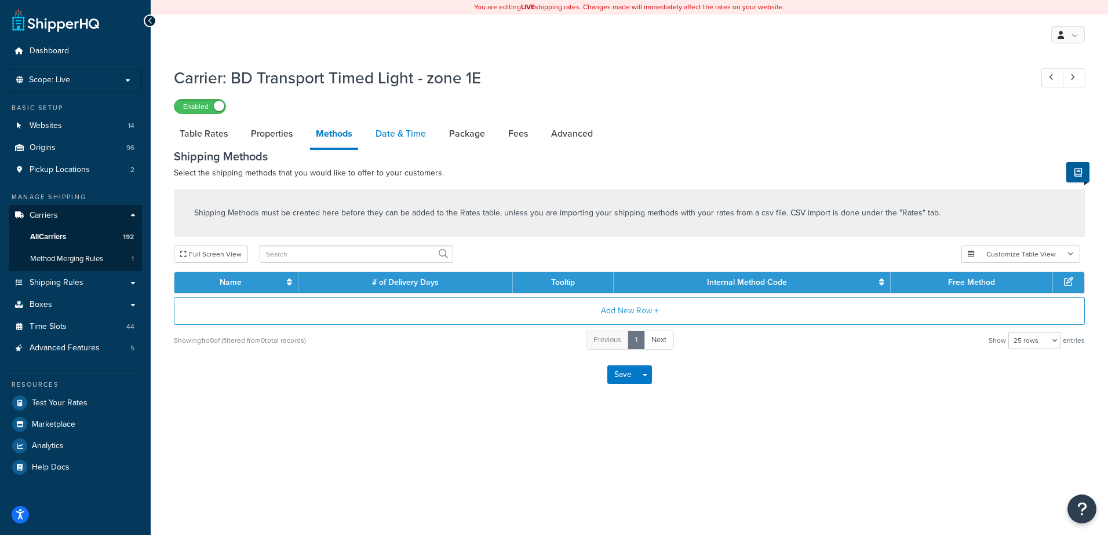
click at [388, 136] on link "Date & Time" at bounding box center [401, 134] width 62 height 28
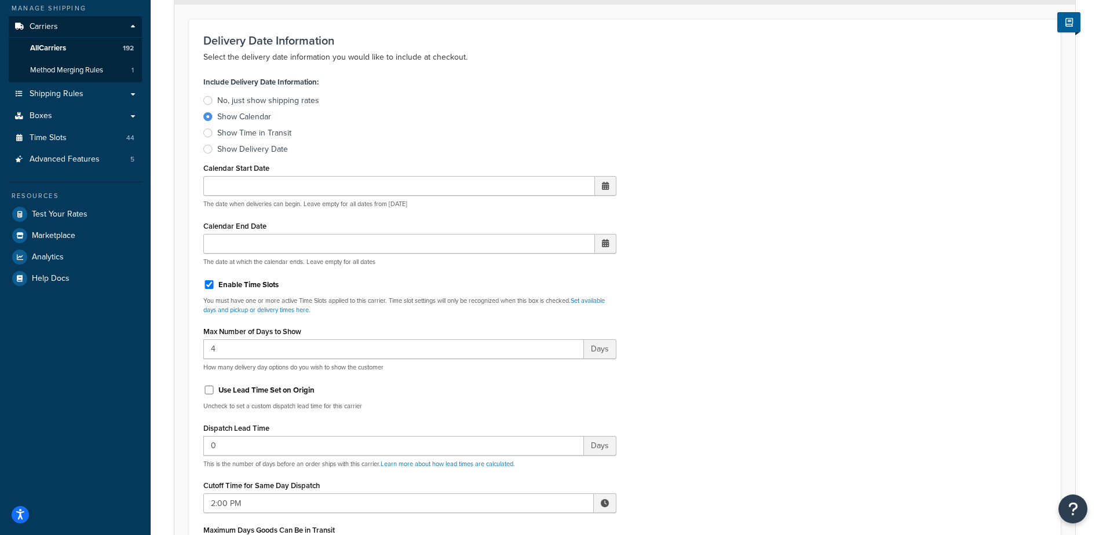
scroll to position [406, 0]
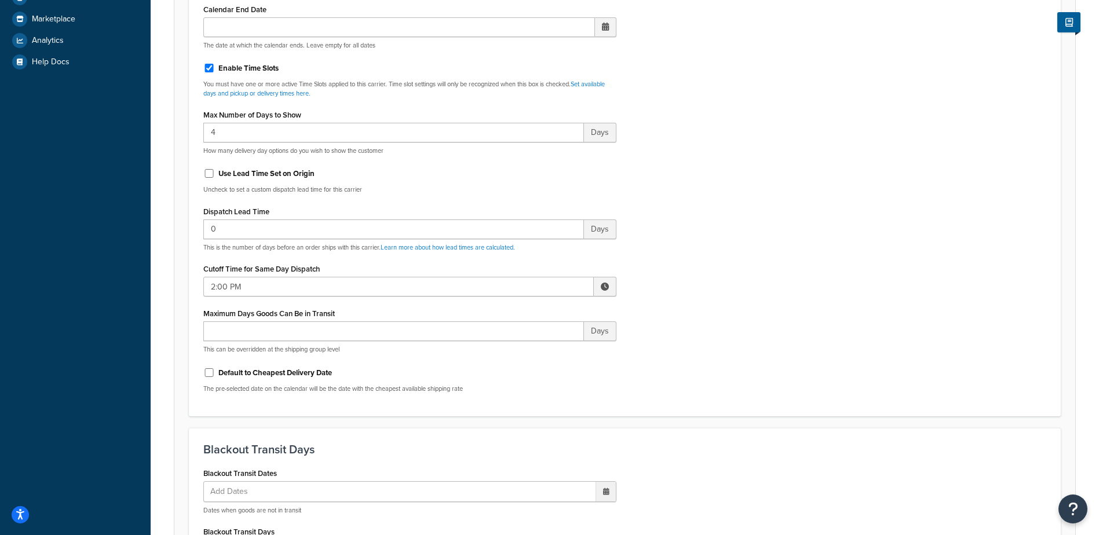
click at [604, 284] on span at bounding box center [605, 287] width 8 height 8
click at [520, 346] on span "▼" at bounding box center [519, 347] width 23 height 23
type input "1:00 PM"
click at [686, 309] on div "Include Delivery Date Information: No, just show shipping rates Show Calendar S…" at bounding box center [625, 129] width 861 height 545
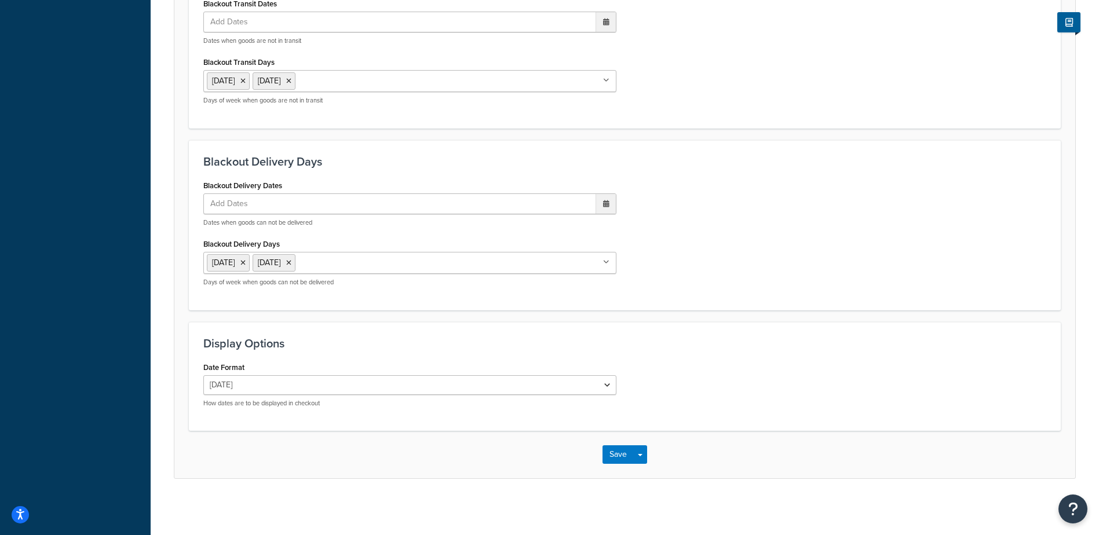
scroll to position [877, 0]
click at [613, 451] on button "Save" at bounding box center [618, 453] width 31 height 19
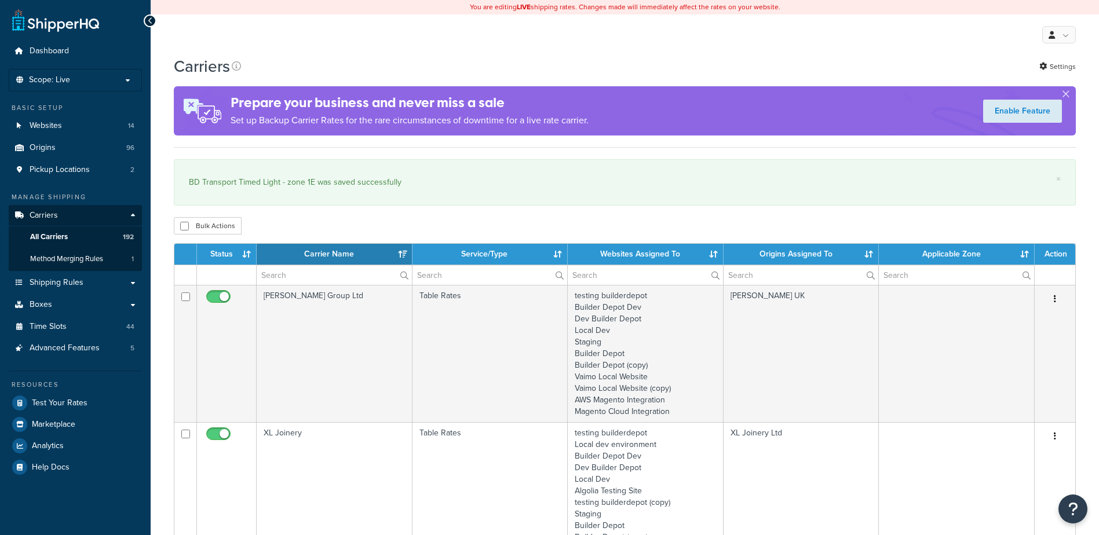
select select "15"
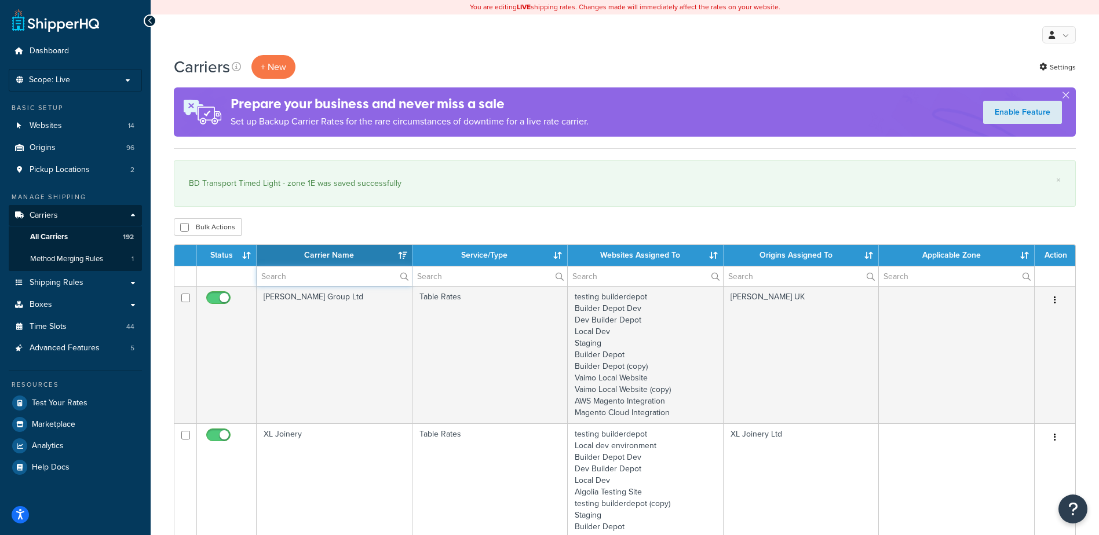
click at [349, 282] on input "text" at bounding box center [334, 277] width 155 height 20
click at [344, 282] on input "text" at bounding box center [334, 277] width 155 height 20
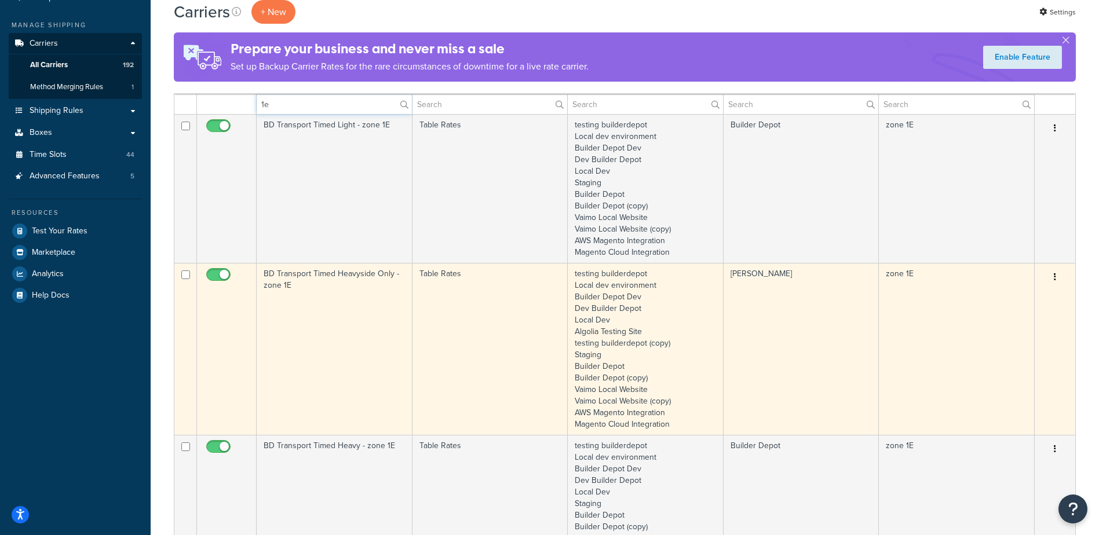
scroll to position [232, 0]
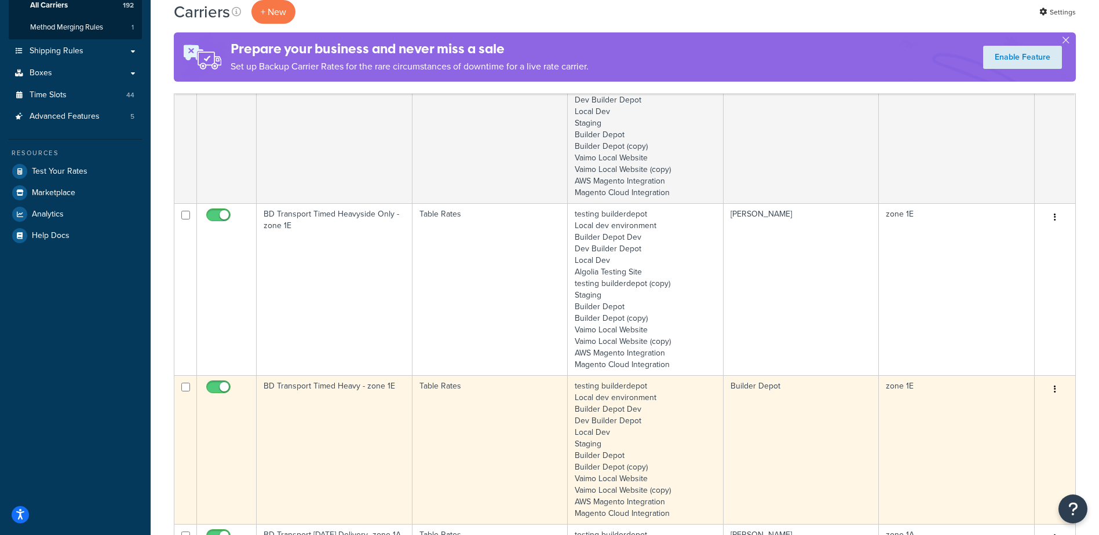
type input "1e"
click at [337, 395] on td "BD Transport Timed Heavy - zone 1E" at bounding box center [335, 449] width 156 height 149
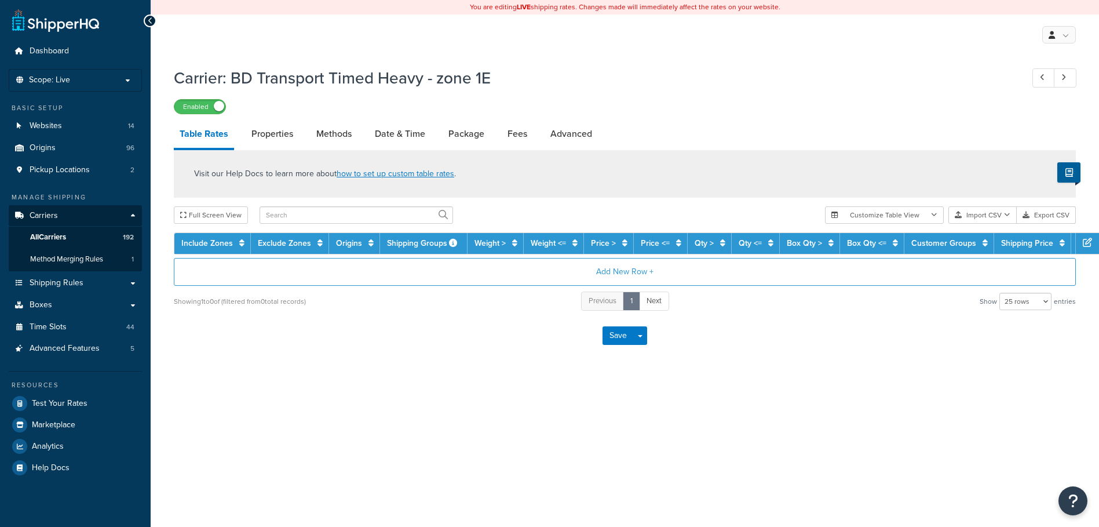
select select "25"
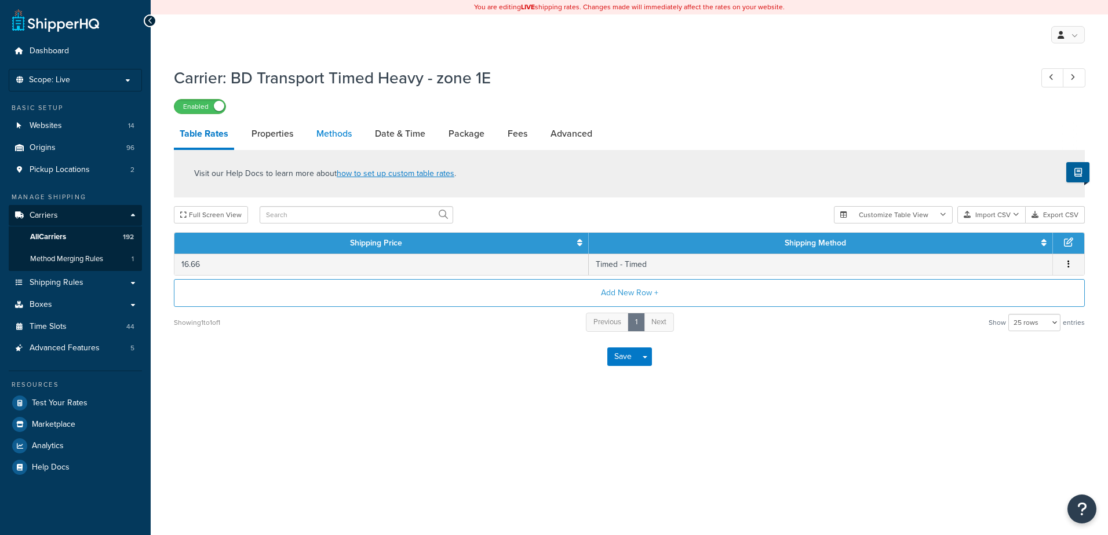
click at [335, 127] on link "Methods" at bounding box center [334, 134] width 47 height 28
select select "25"
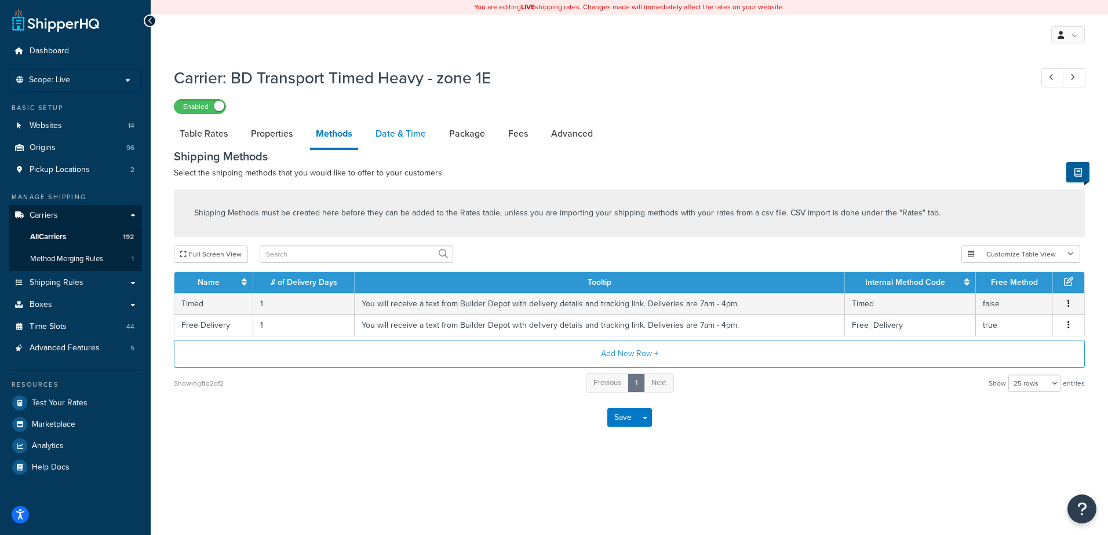
click at [400, 127] on link "Date & Time" at bounding box center [401, 134] width 62 height 28
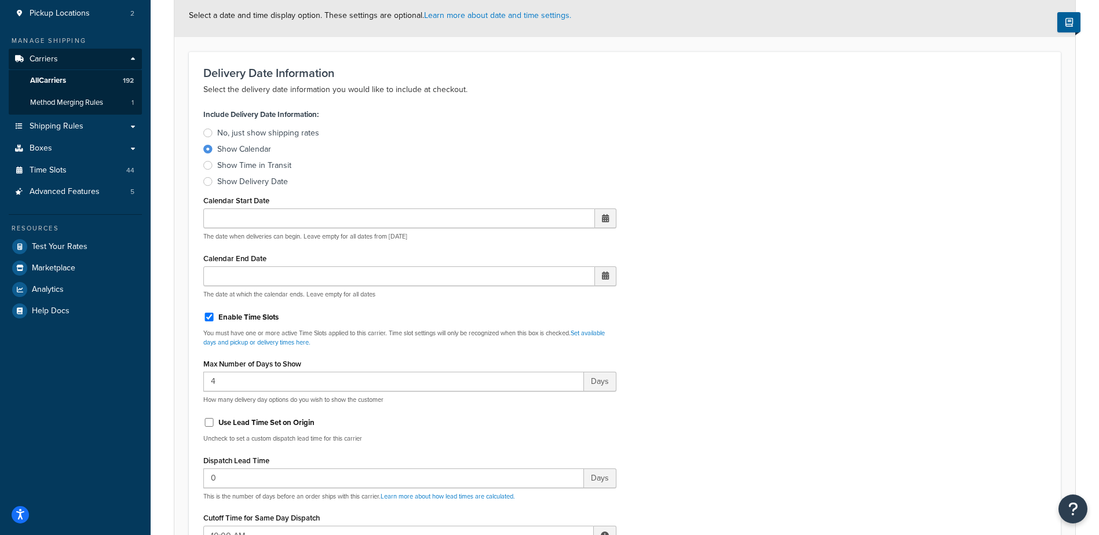
scroll to position [232, 0]
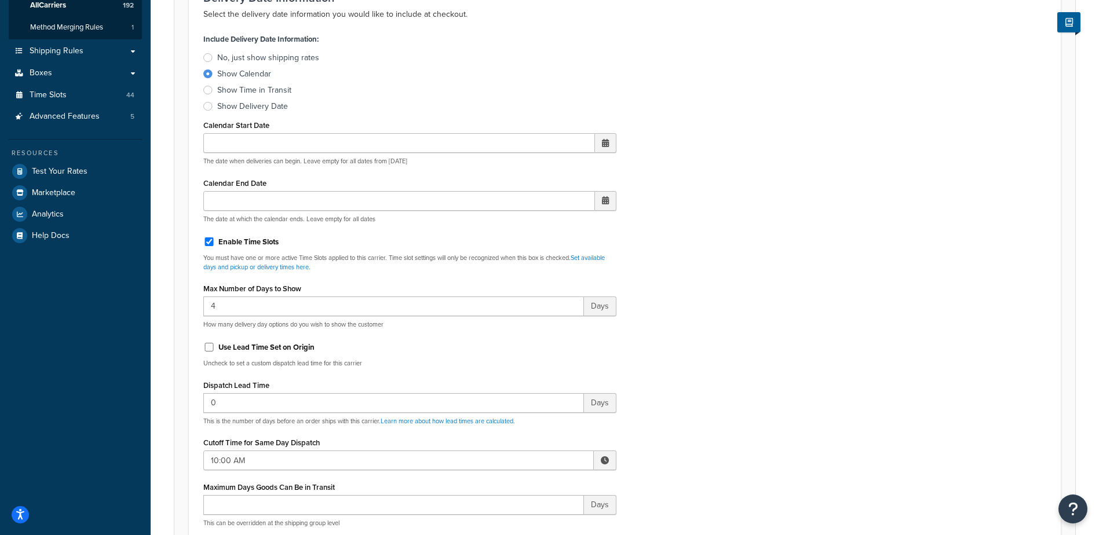
click at [602, 462] on span at bounding box center [605, 461] width 8 height 8
click at [522, 488] on span "▲" at bounding box center [519, 486] width 23 height 23
type input "1:00 PM"
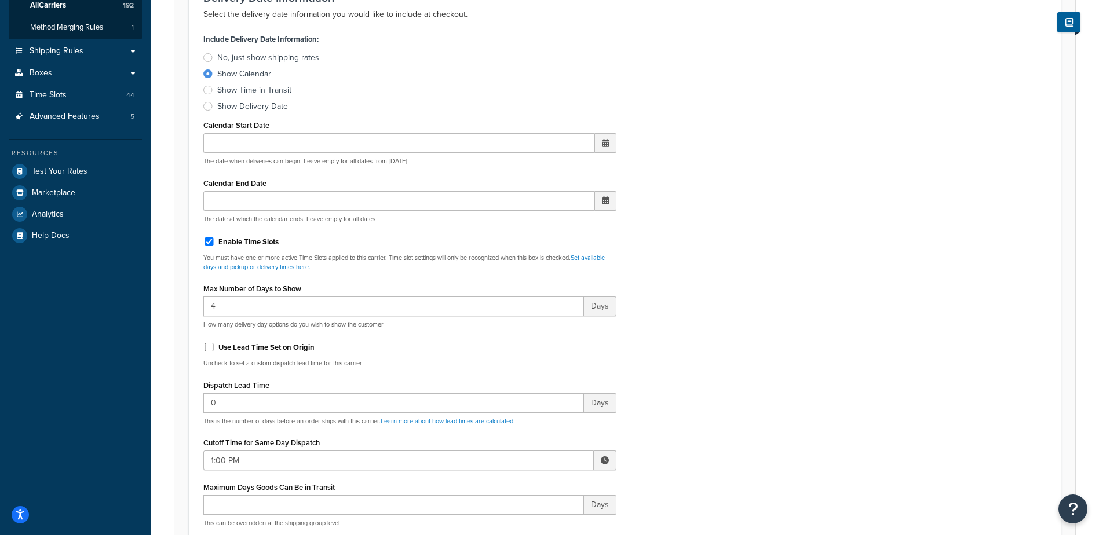
click at [723, 438] on div "Include Delivery Date Information: No, just show shipping rates Show Calendar S…" at bounding box center [625, 303] width 861 height 545
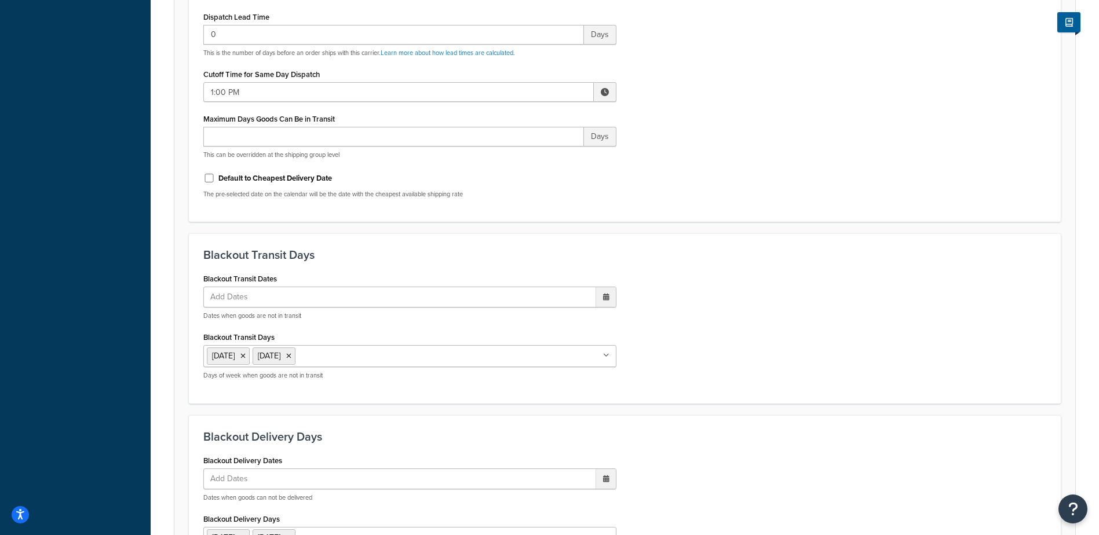
scroll to position [869, 0]
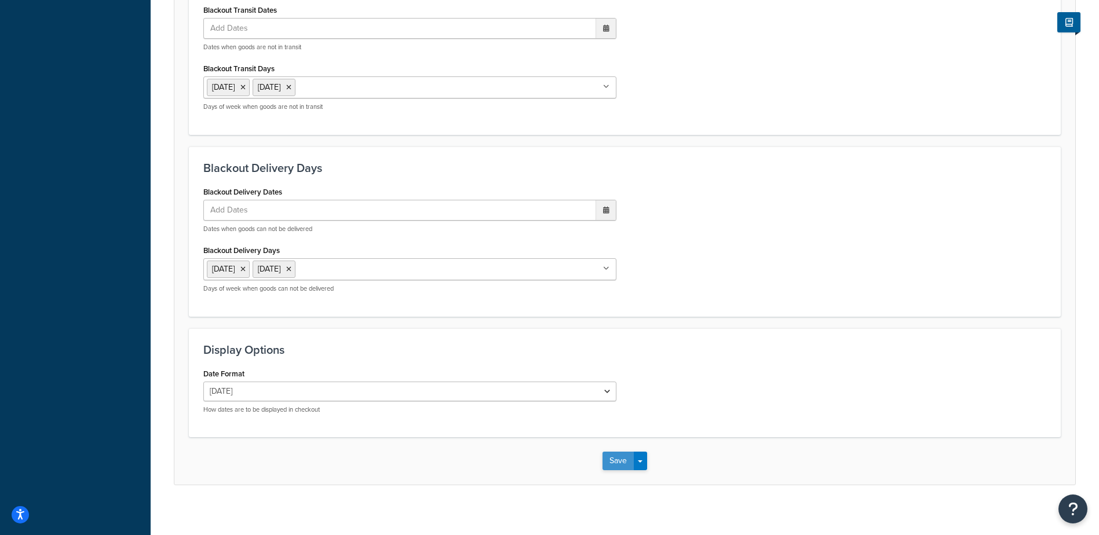
click at [615, 461] on button "Save" at bounding box center [618, 461] width 31 height 19
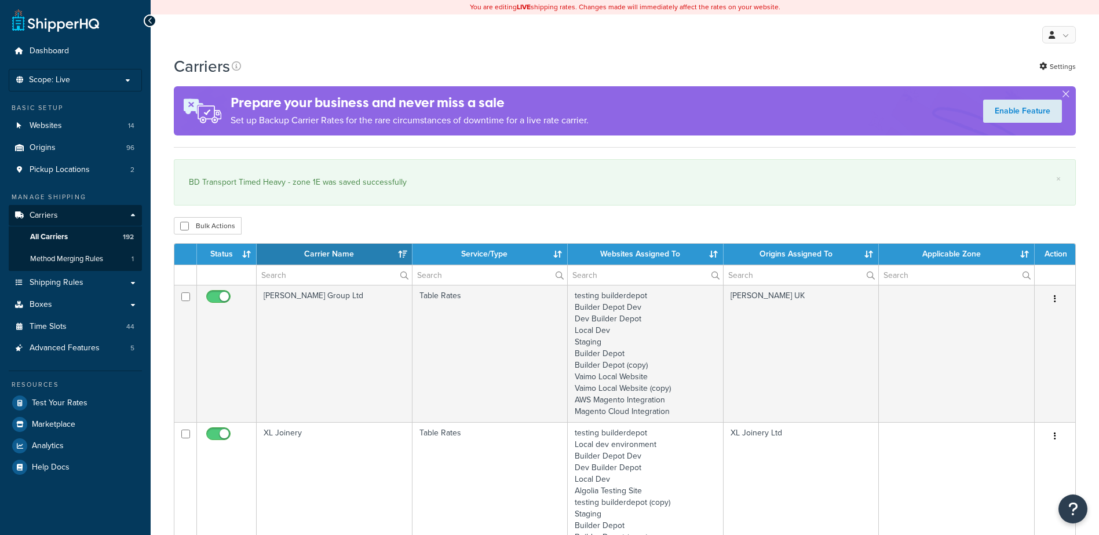
select select "15"
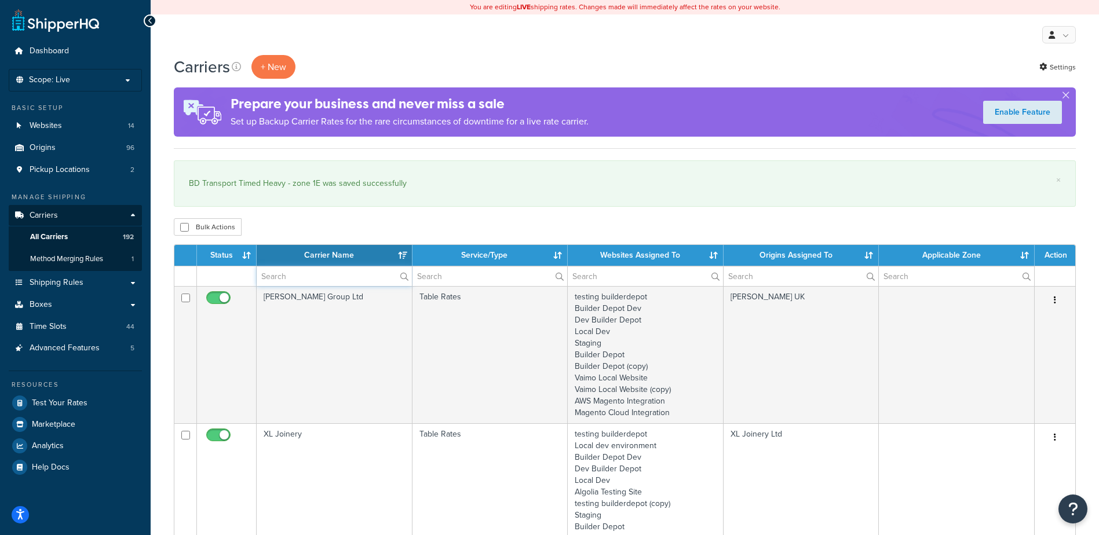
click at [271, 274] on input "text" at bounding box center [334, 277] width 155 height 20
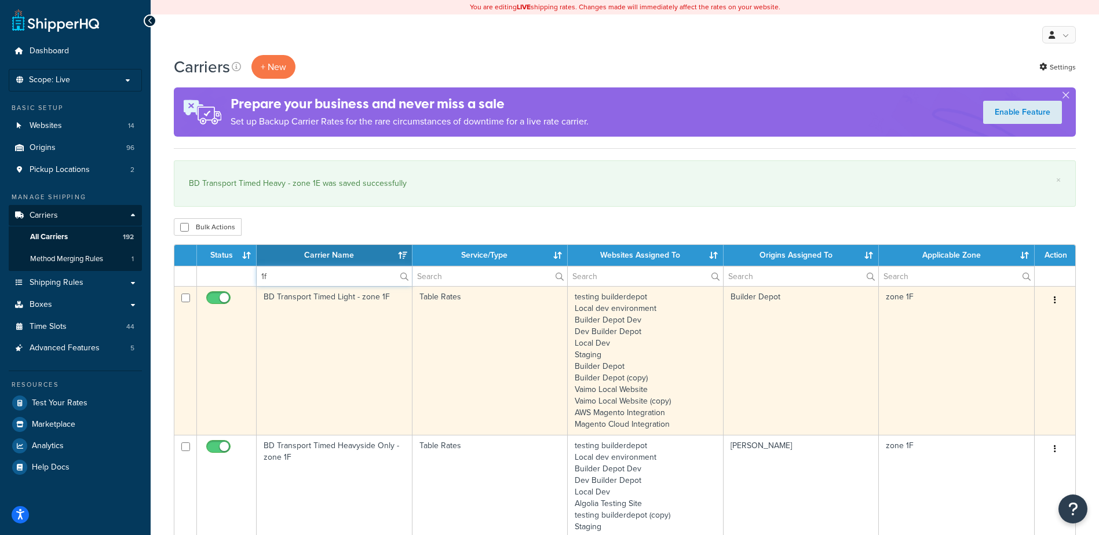
type input "1f"
click at [386, 365] on td "BD Transport Timed Light - zone 1F" at bounding box center [335, 360] width 156 height 149
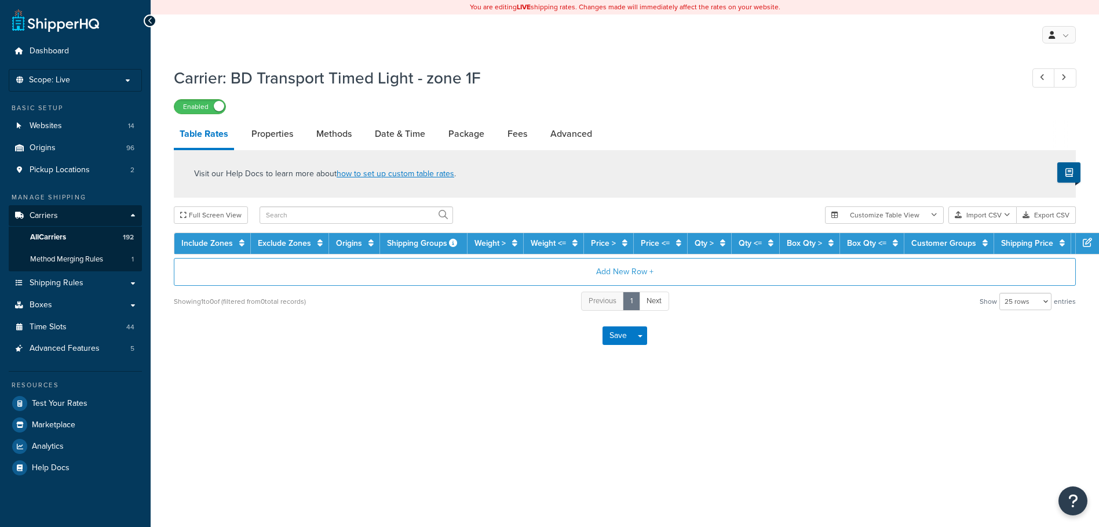
select select "25"
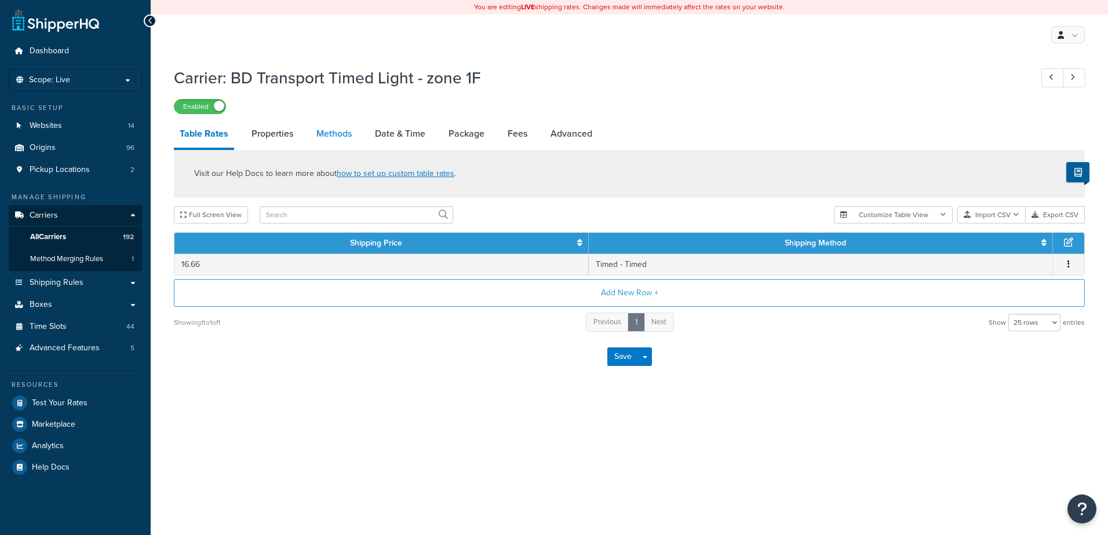
click at [329, 128] on link "Methods" at bounding box center [334, 134] width 47 height 28
select select "25"
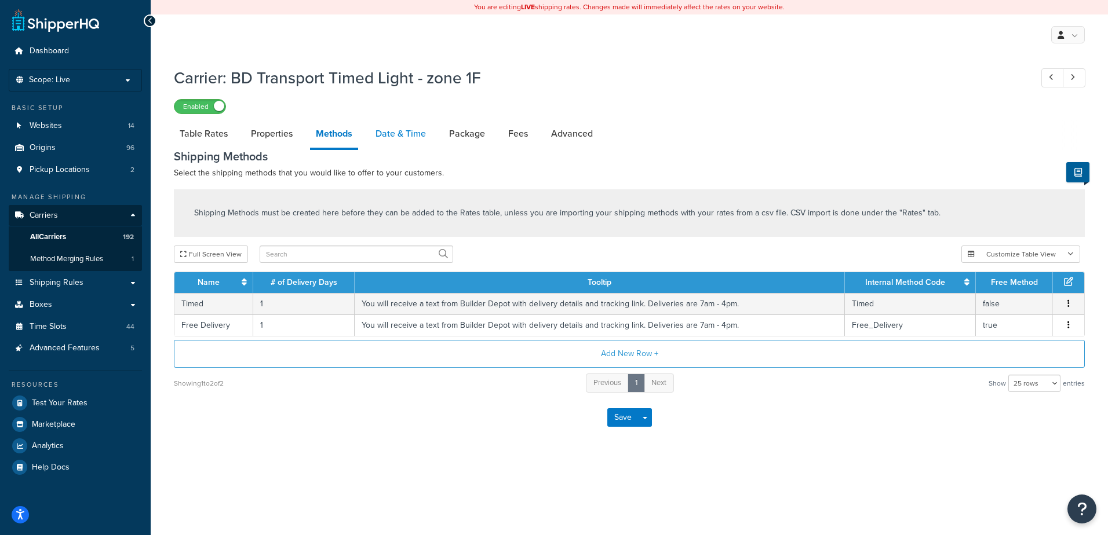
click at [404, 134] on link "Date & Time" at bounding box center [401, 134] width 62 height 28
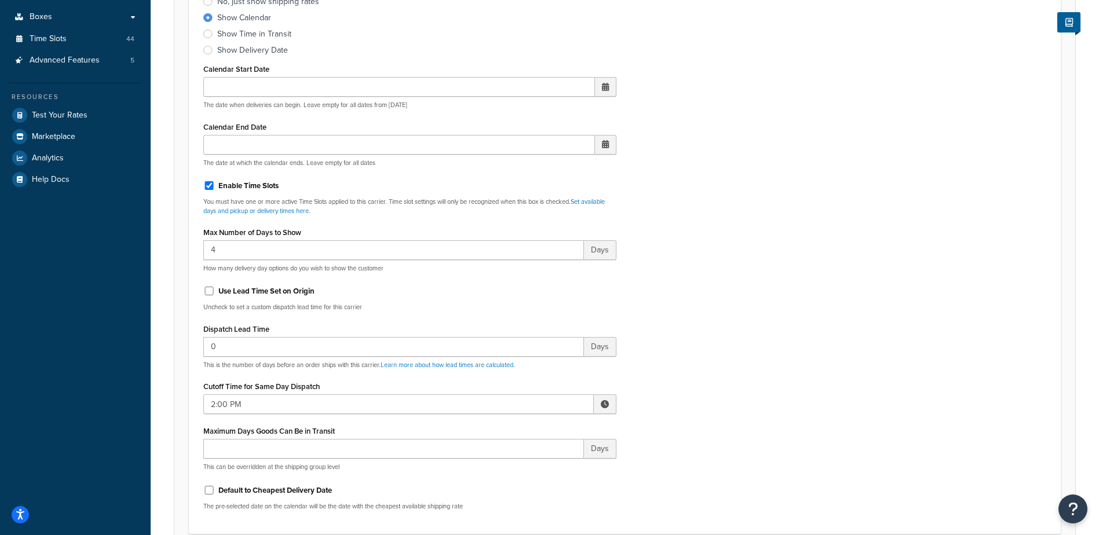
scroll to position [290, 0]
click at [603, 399] on span at bounding box center [605, 403] width 8 height 8
click at [527, 460] on span "▼" at bounding box center [519, 462] width 23 height 23
type input "1:00 PM"
click at [712, 411] on div "Include Delivery Date Information: No, just show shipping rates Show Calendar S…" at bounding box center [625, 245] width 861 height 545
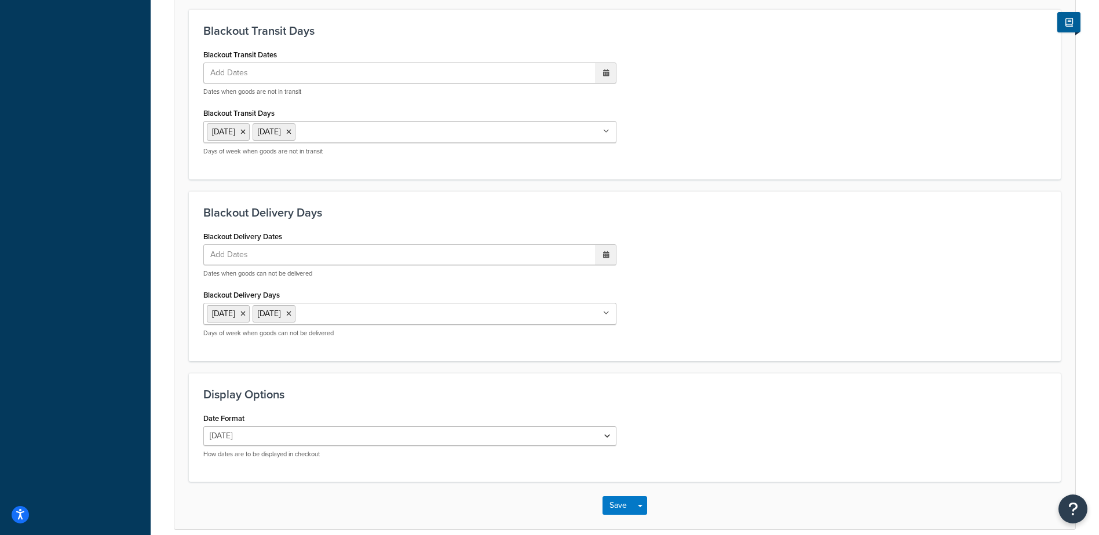
scroll to position [877, 0]
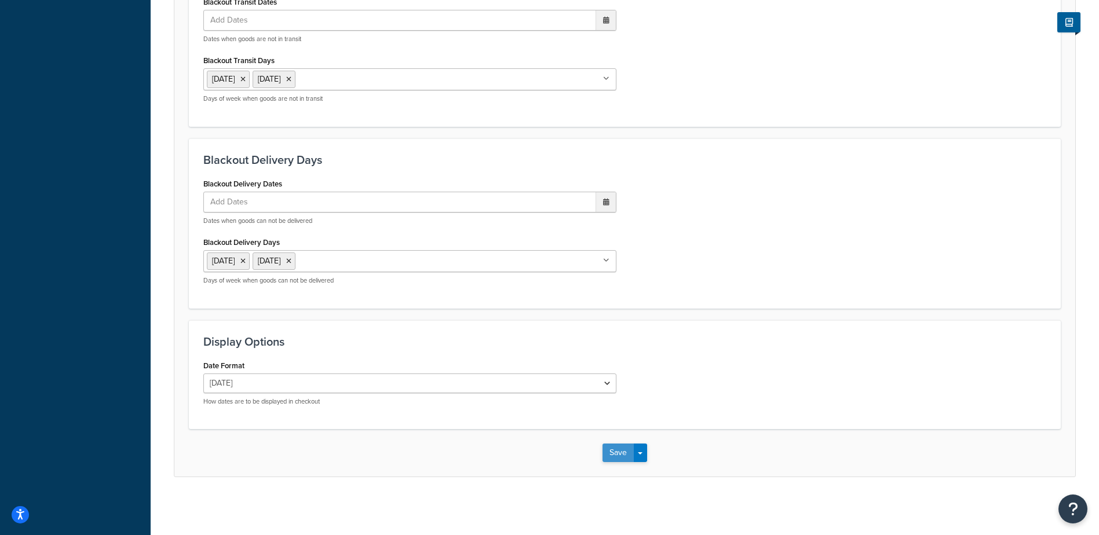
click at [617, 454] on button "Save" at bounding box center [618, 453] width 31 height 19
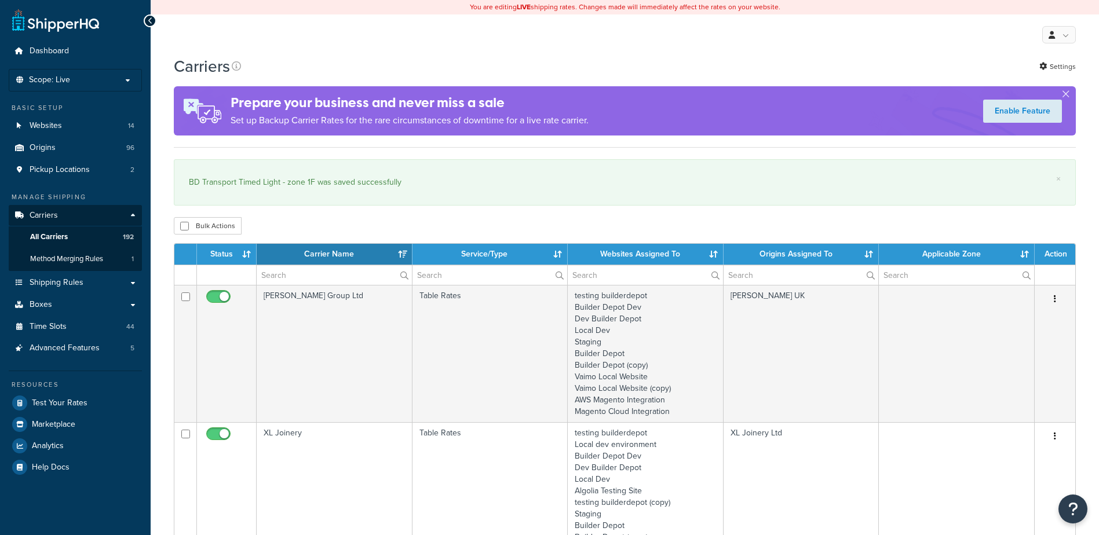
select select "15"
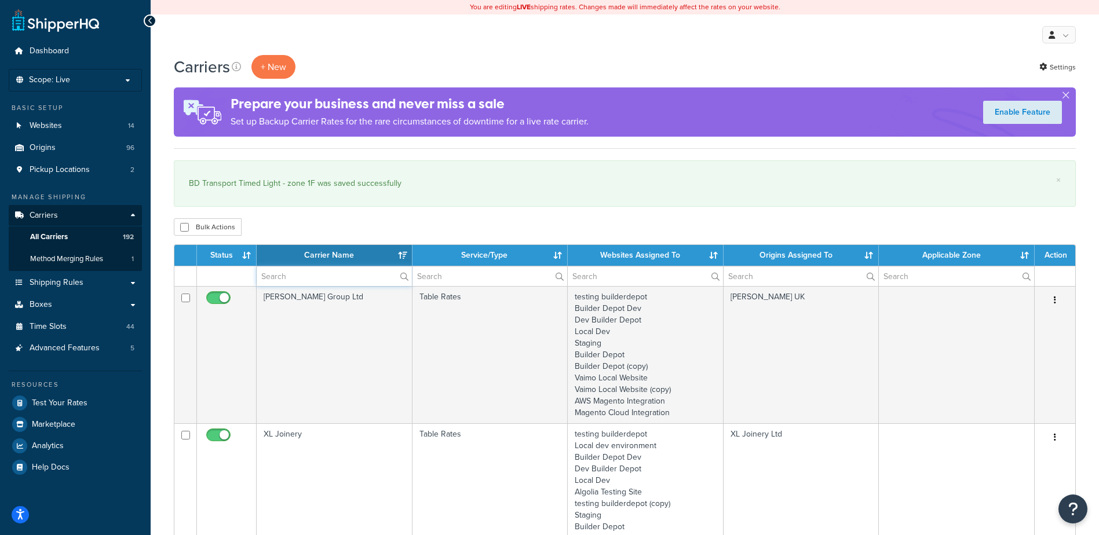
click at [301, 270] on input "text" at bounding box center [334, 277] width 155 height 20
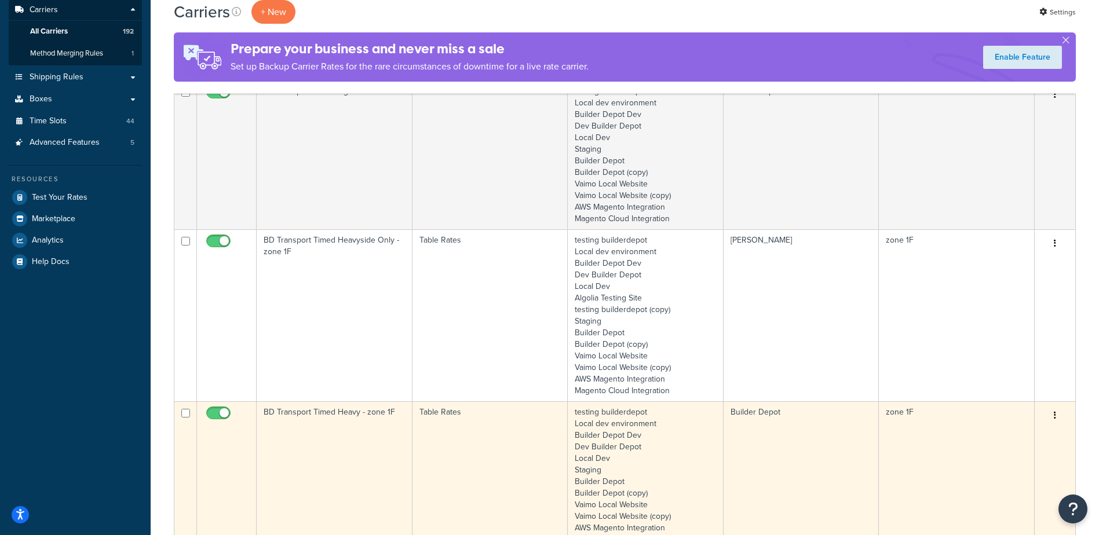
scroll to position [290, 0]
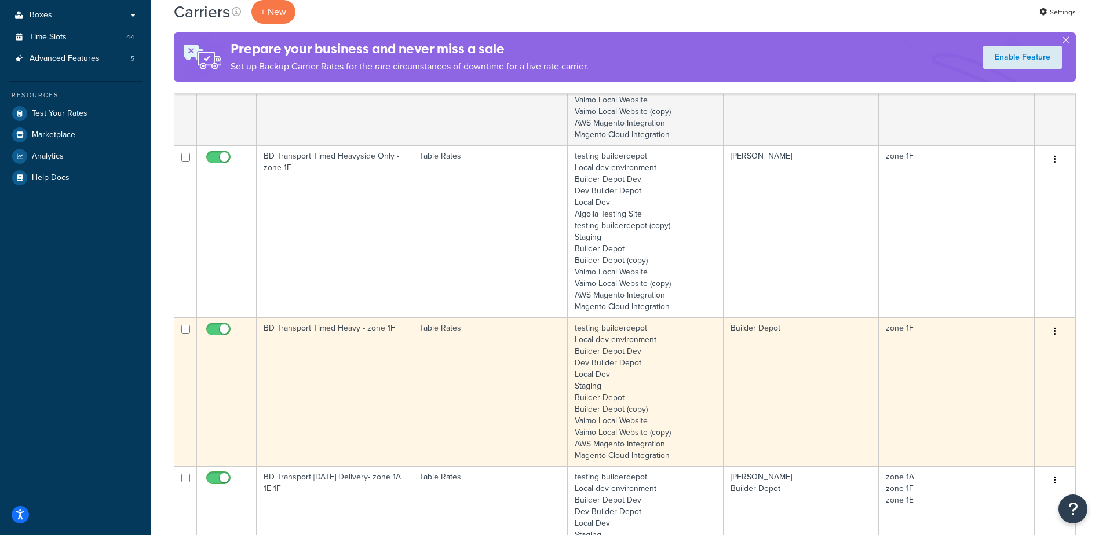
type input "1f"
click at [440, 378] on td "Table Rates" at bounding box center [491, 392] width 156 height 149
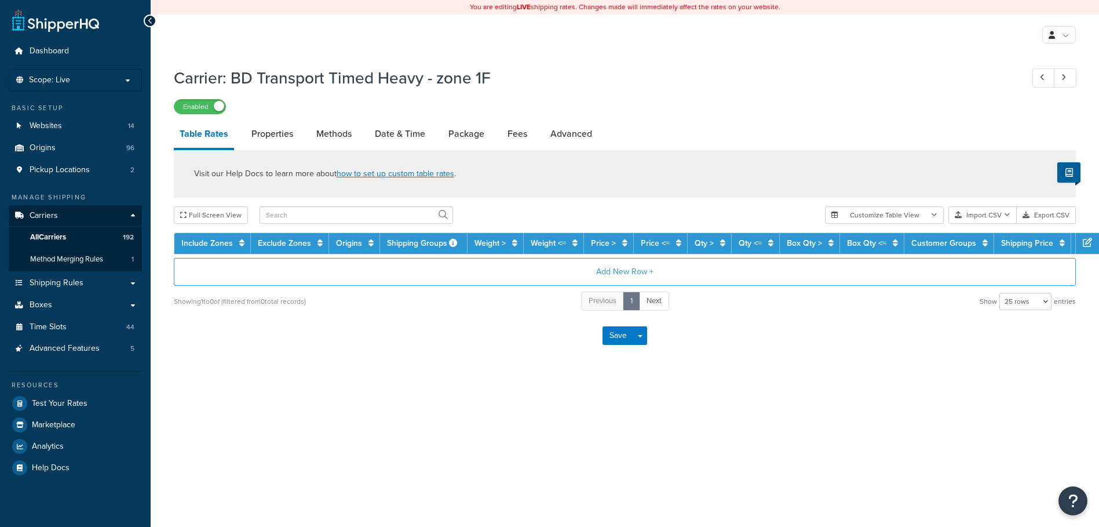
select select "25"
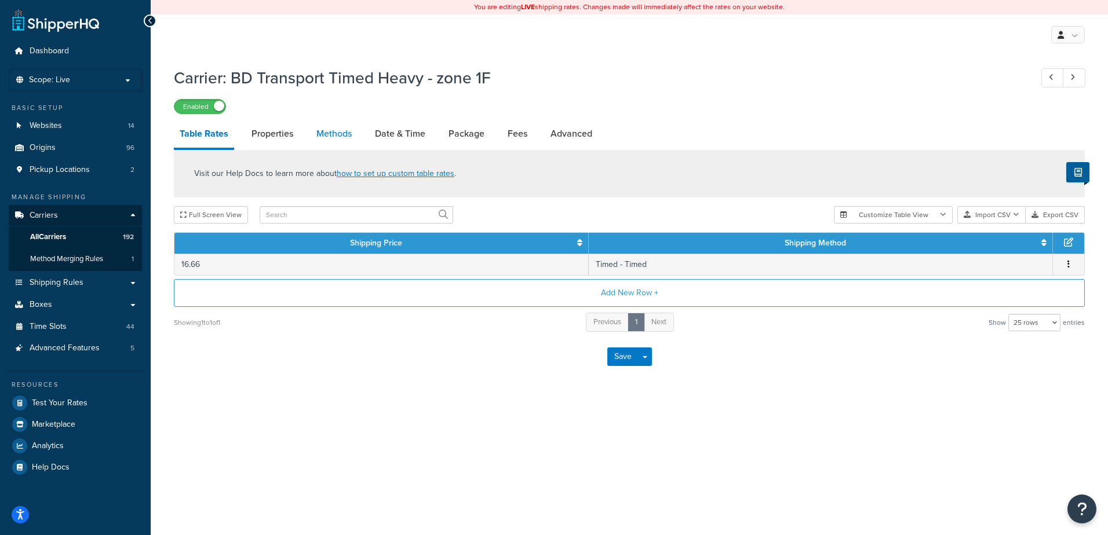
click at [337, 140] on link "Methods" at bounding box center [334, 134] width 47 height 28
select select "25"
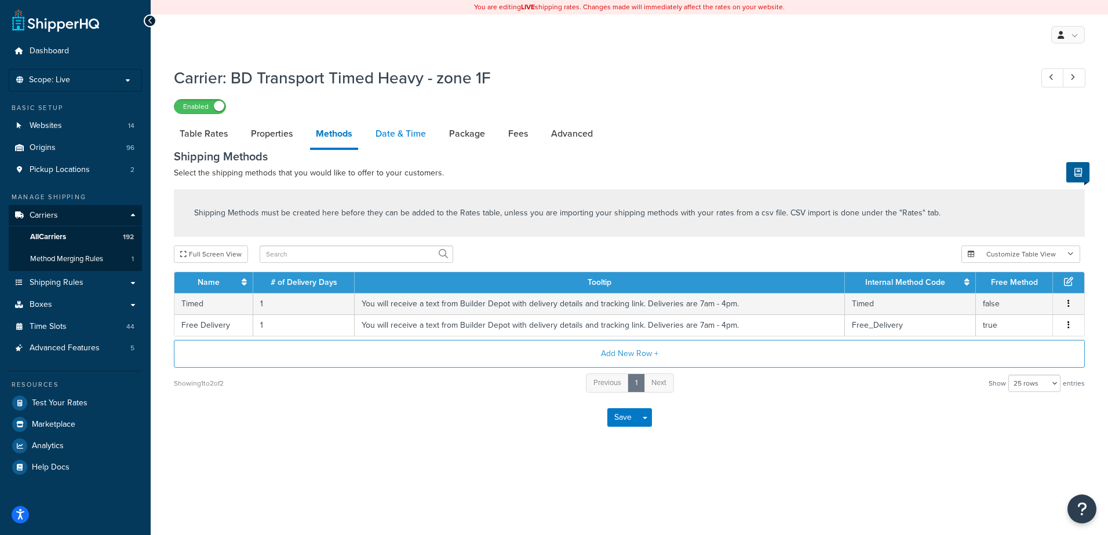
click at [410, 136] on link "Date & Time" at bounding box center [401, 134] width 62 height 28
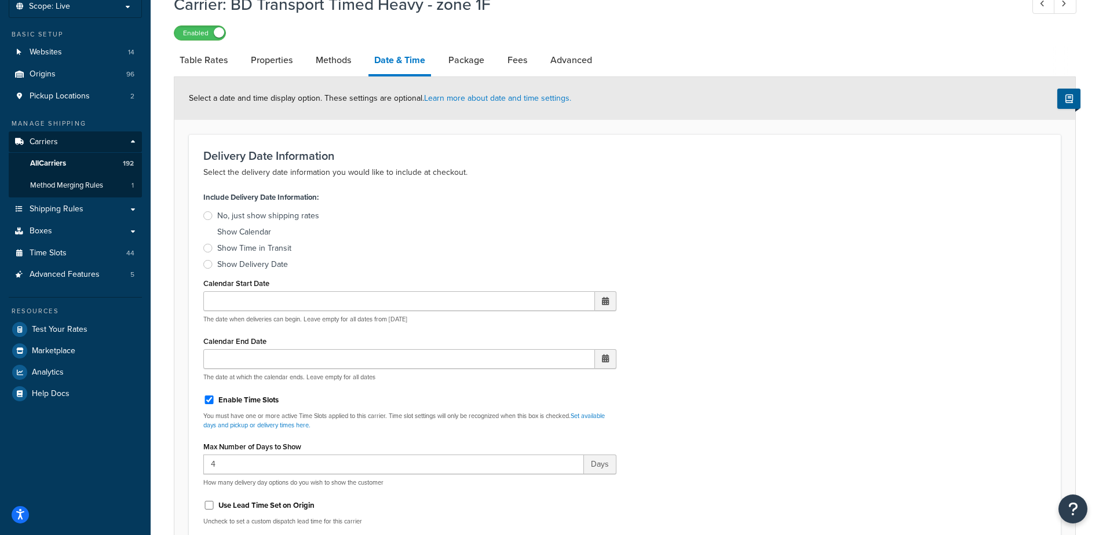
scroll to position [232, 0]
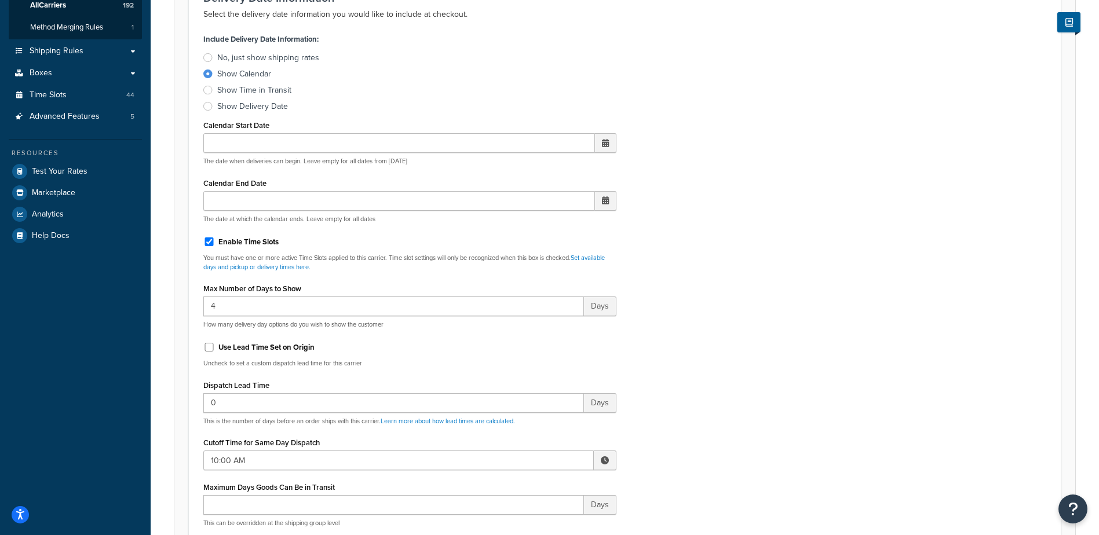
click at [603, 459] on span at bounding box center [605, 461] width 8 height 8
click at [516, 486] on span "▲" at bounding box center [519, 486] width 23 height 23
type input "1:00 PM"
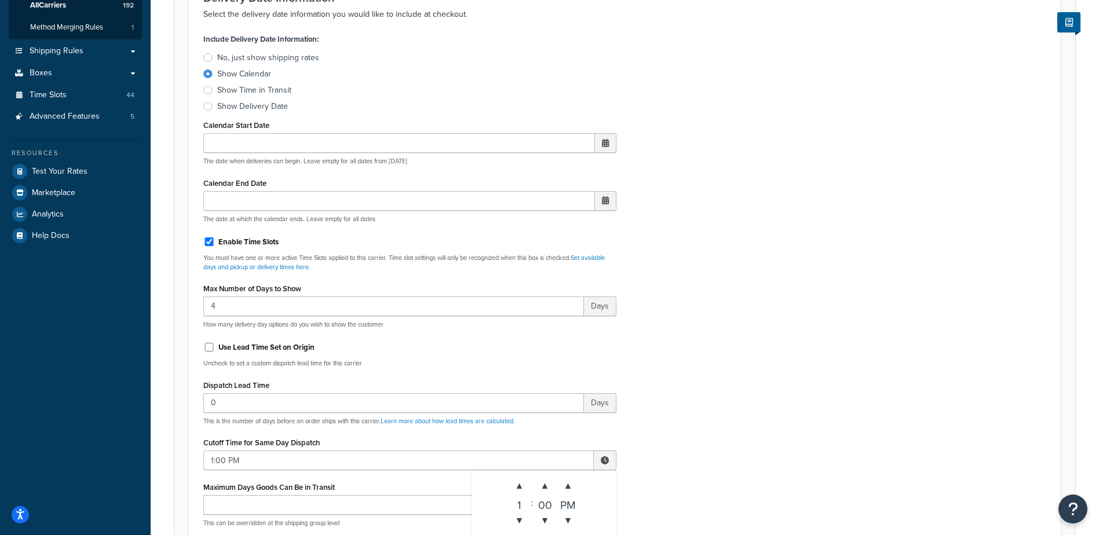
click at [763, 430] on div "Include Delivery Date Information: No, just show shipping rates Show Calendar S…" at bounding box center [625, 303] width 861 height 545
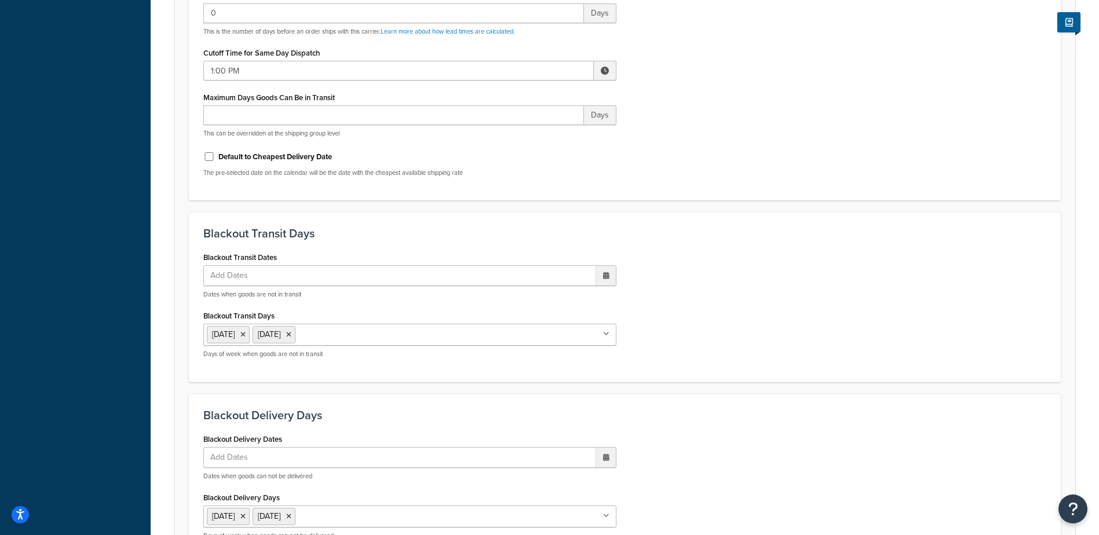
scroll to position [869, 0]
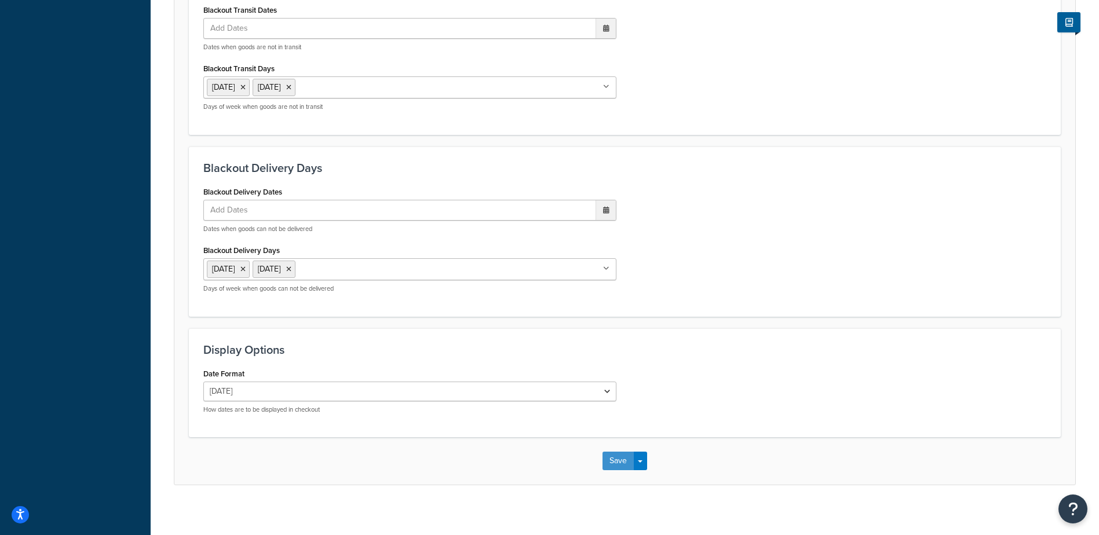
click at [615, 458] on button "Save" at bounding box center [618, 461] width 31 height 19
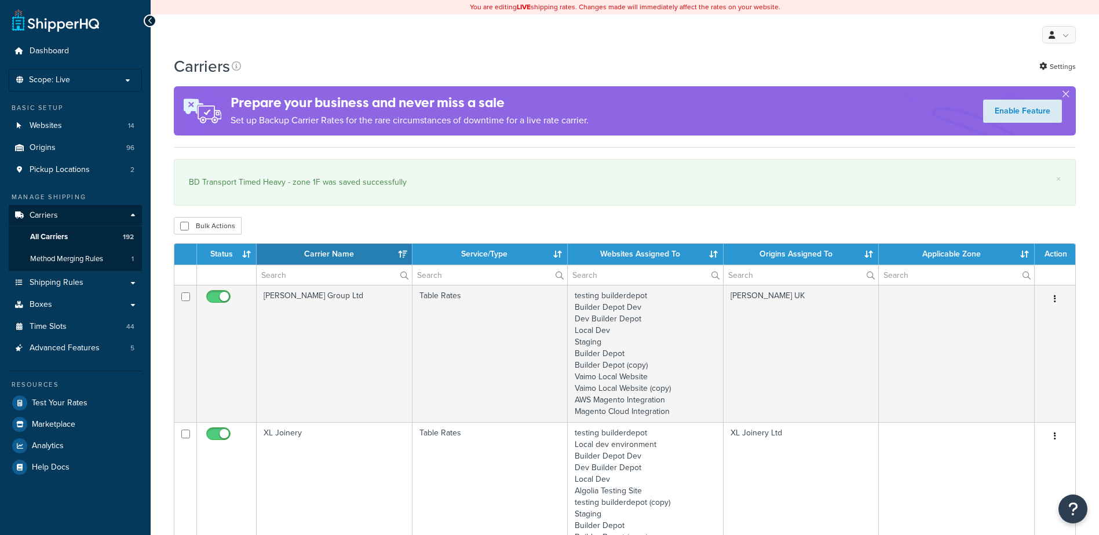
select select "15"
